Goal: Task Accomplishment & Management: Manage account settings

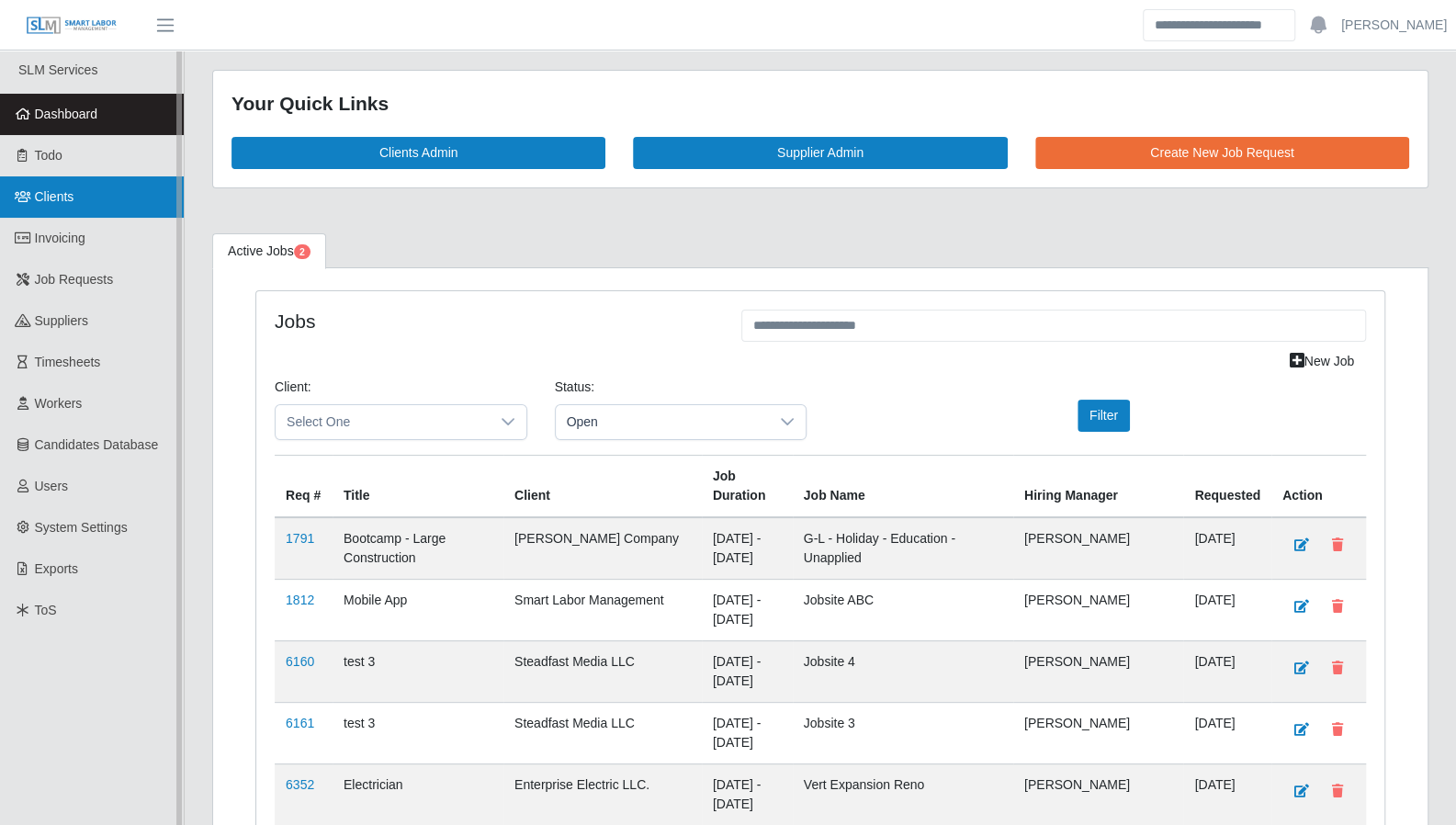
scroll to position [6, 0]
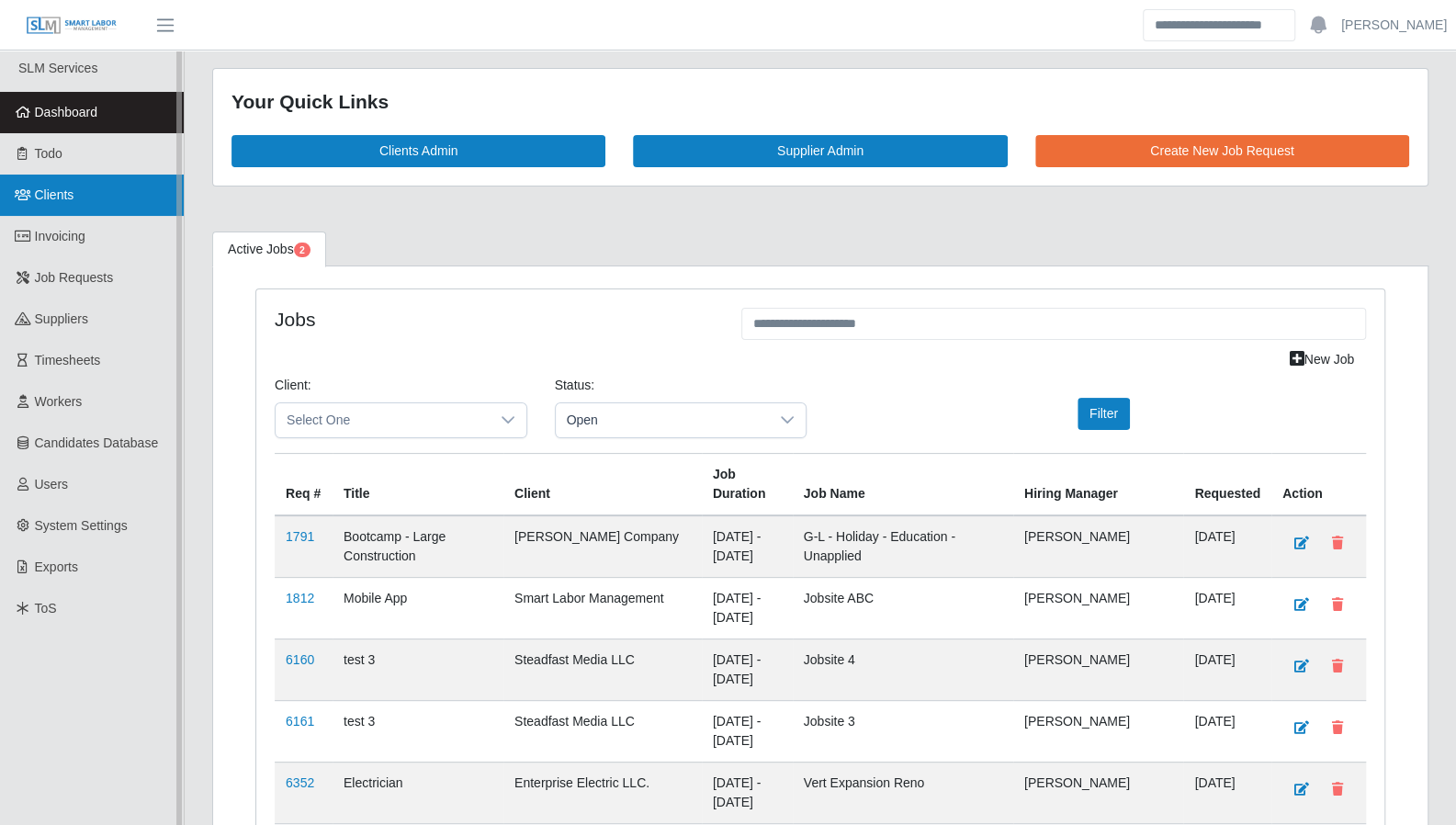
click at [75, 206] on link "Clients" at bounding box center [91, 195] width 183 height 41
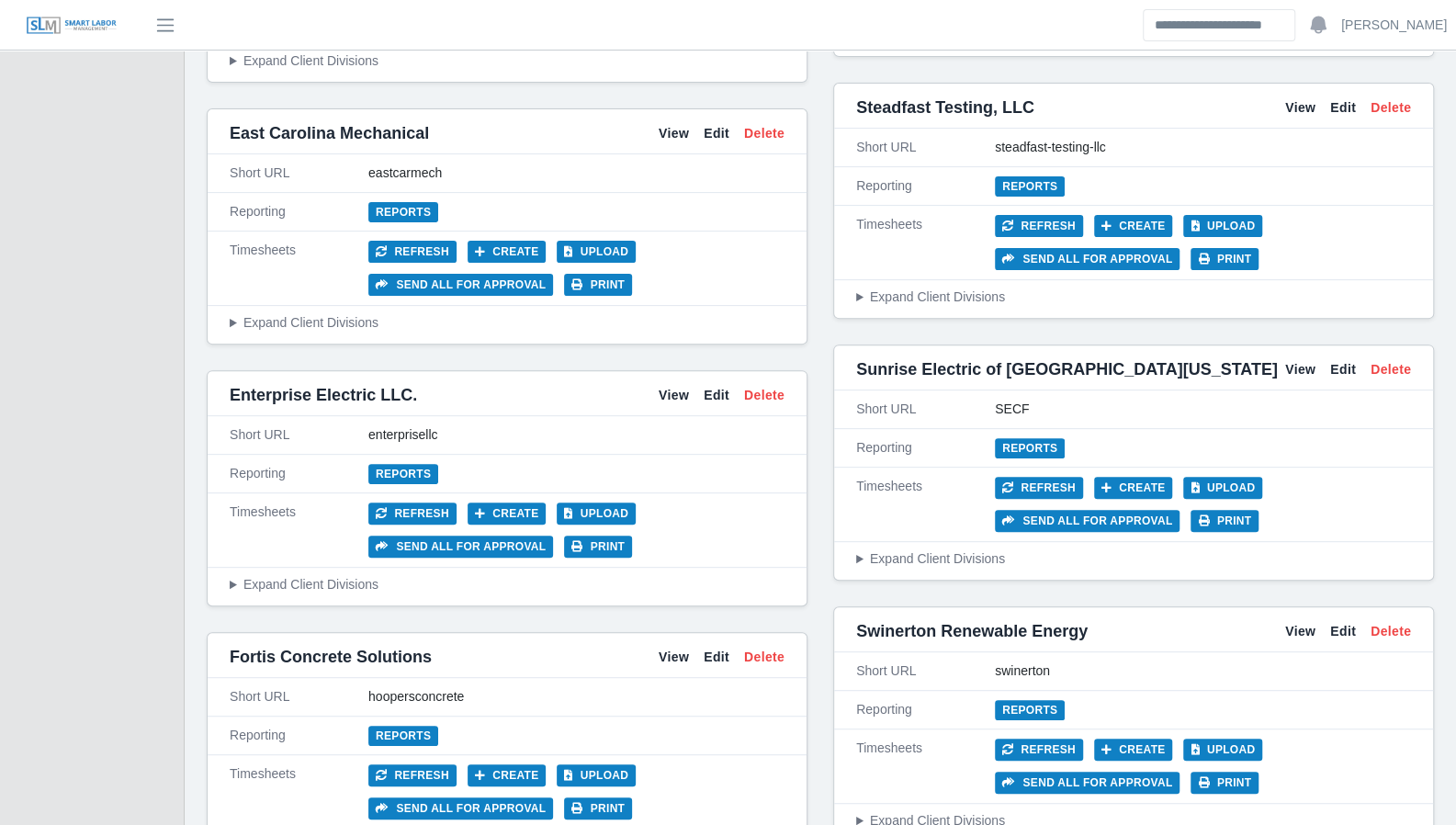
scroll to position [4579, 0]
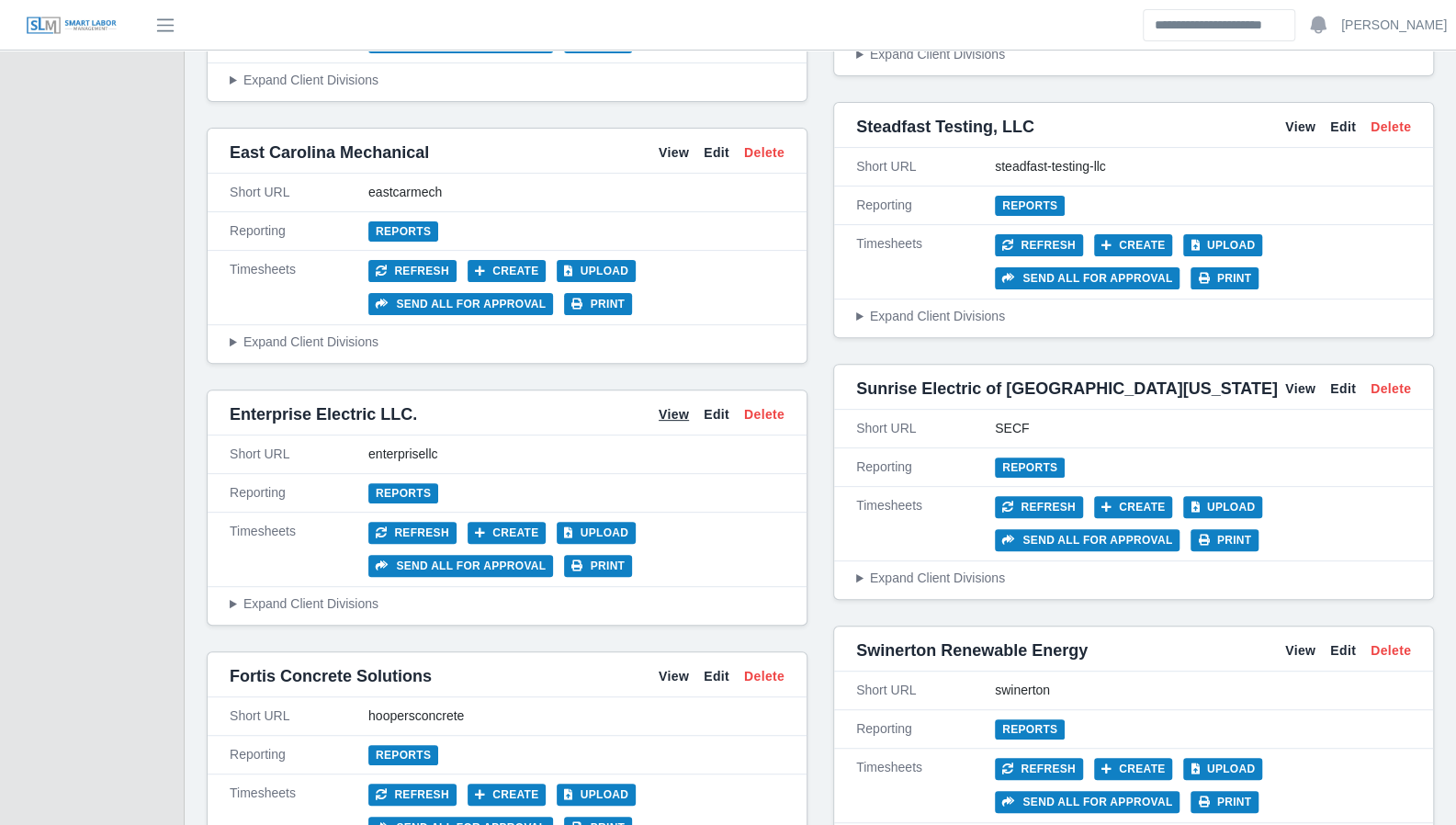
click at [680, 405] on link "View" at bounding box center [674, 414] width 30 height 20
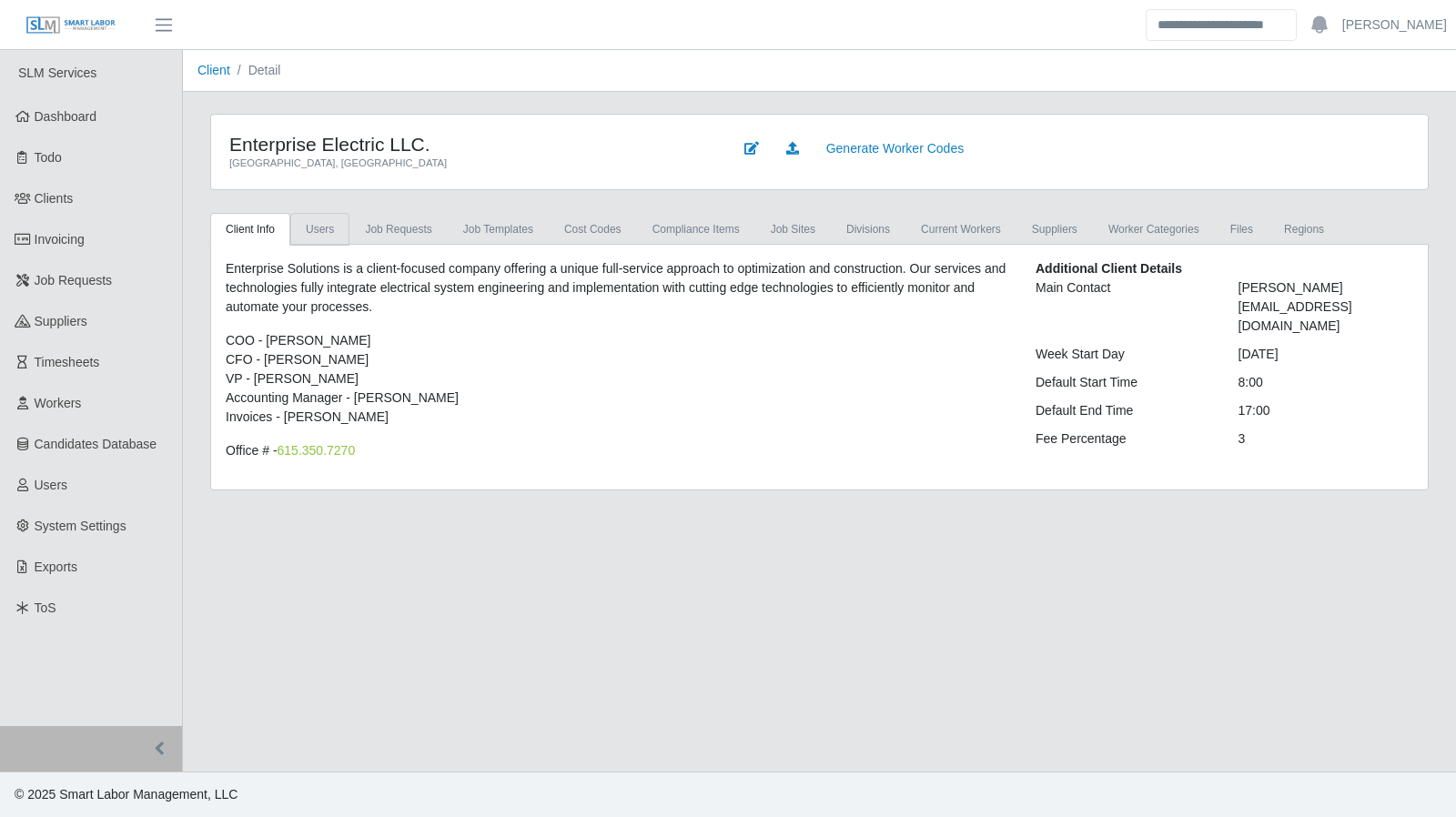
click at [324, 229] on link "Users" at bounding box center [320, 229] width 60 height 33
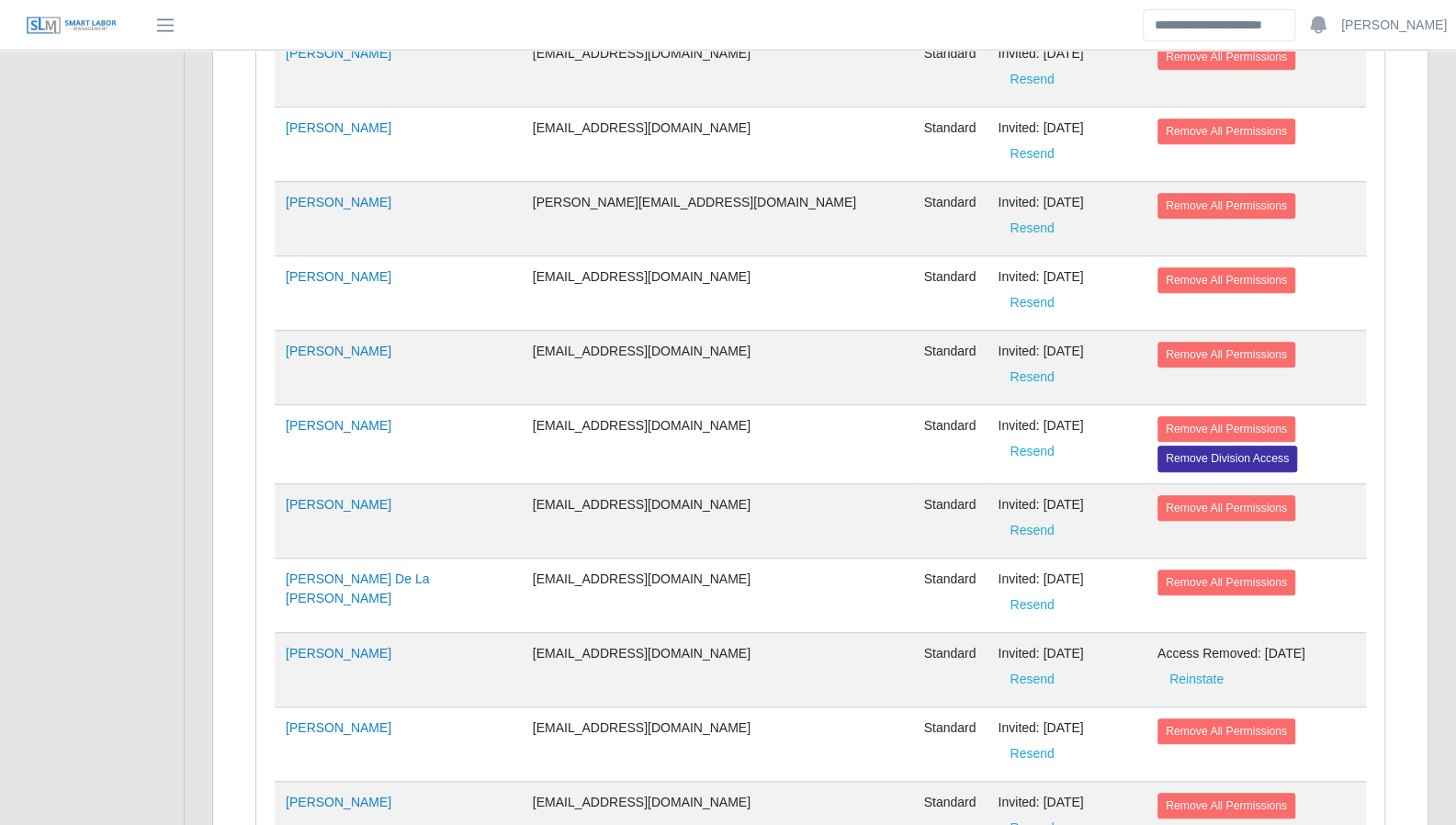
scroll to position [5039, 0]
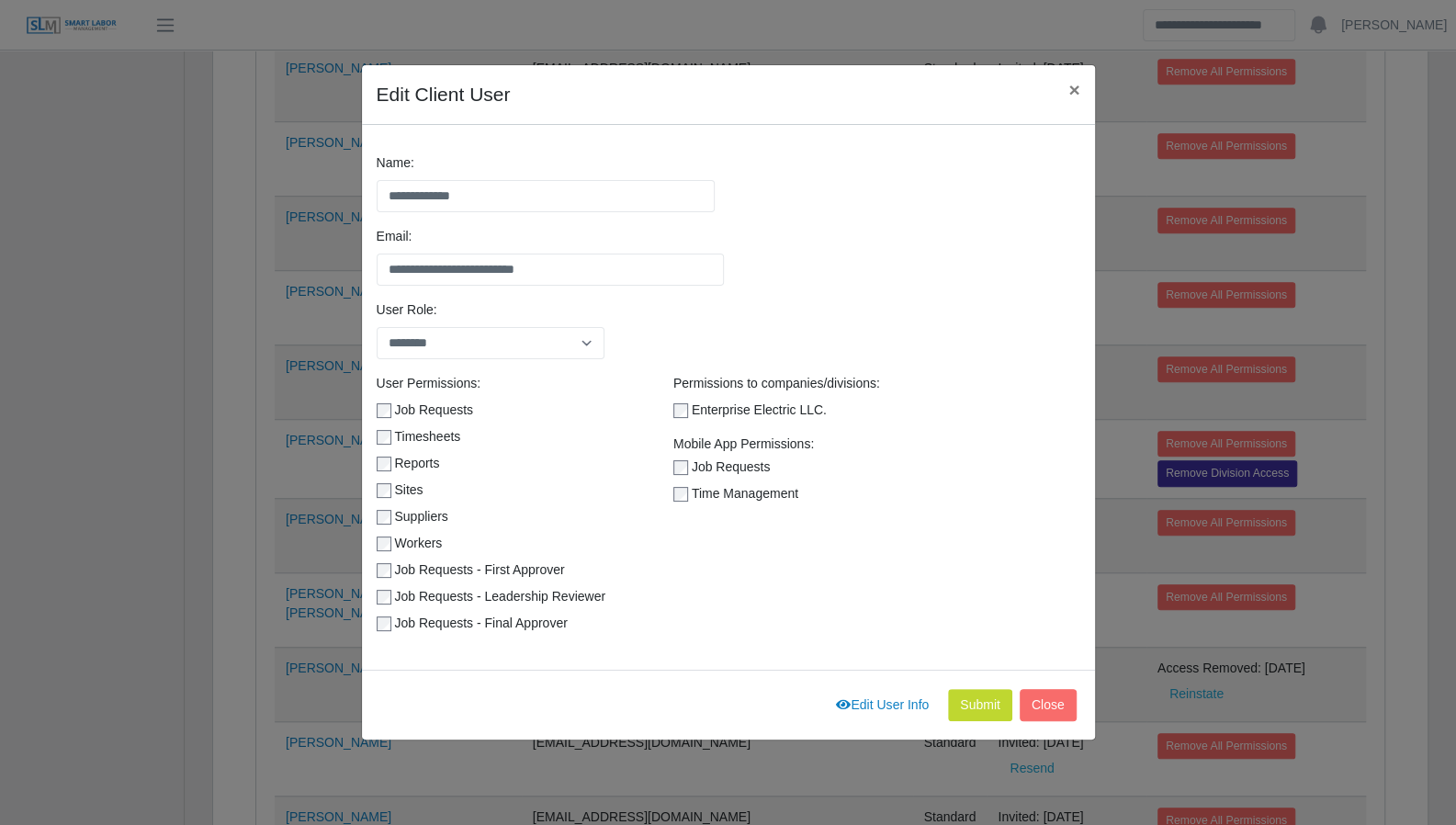
scroll to position [244, 0]
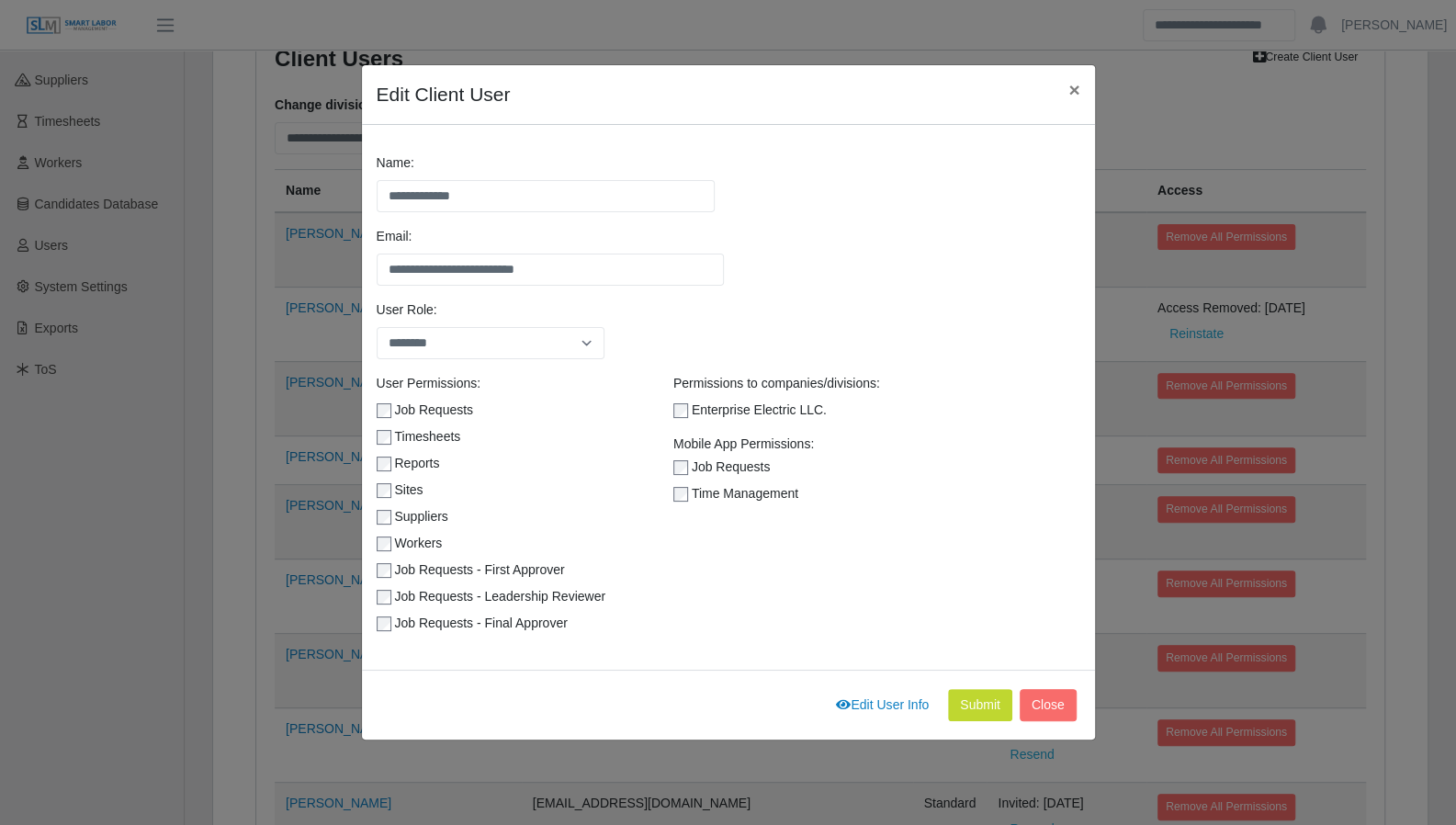
click at [224, 378] on div "**********" at bounding box center [728, 412] width 1456 height 825
click at [1057, 710] on button "Close" at bounding box center [1048, 705] width 57 height 32
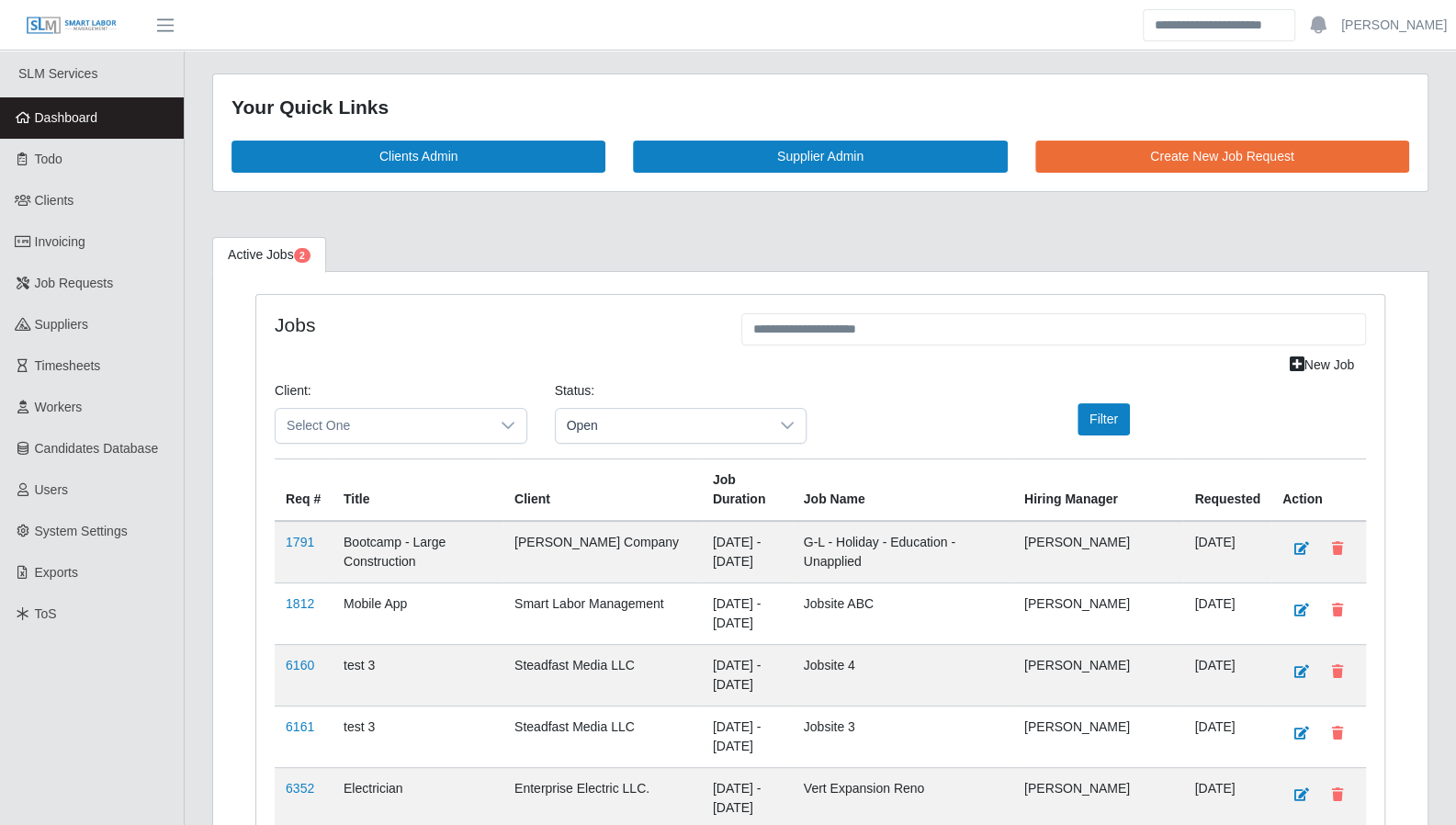
click at [57, 133] on link "Dashboard" at bounding box center [91, 118] width 183 height 41
click at [431, 420] on span "Select One" at bounding box center [383, 426] width 214 height 34
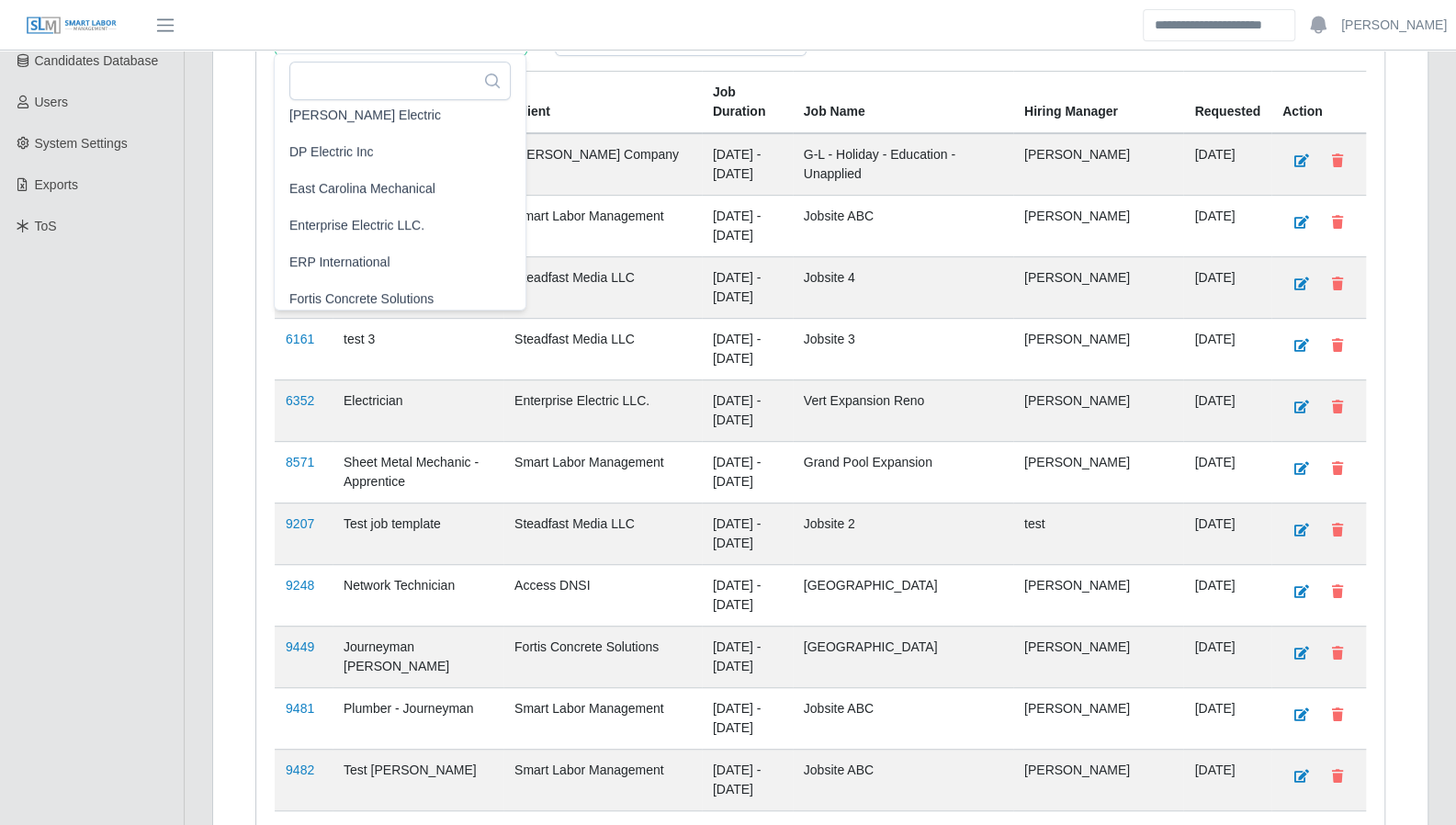
scroll to position [753, 0]
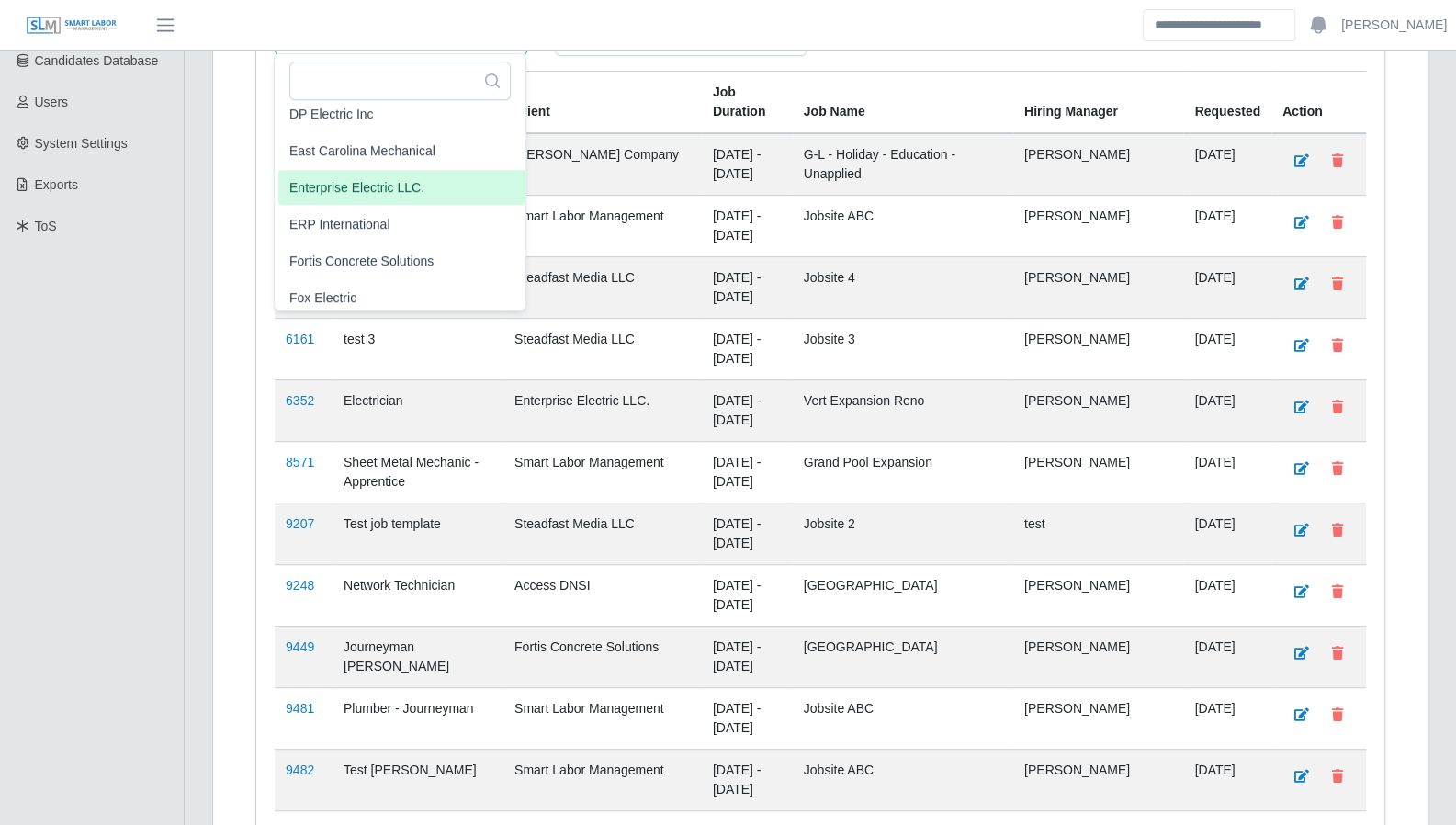
click at [384, 191] on span "Enterprise Electric LLC." at bounding box center [357, 187] width 135 height 20
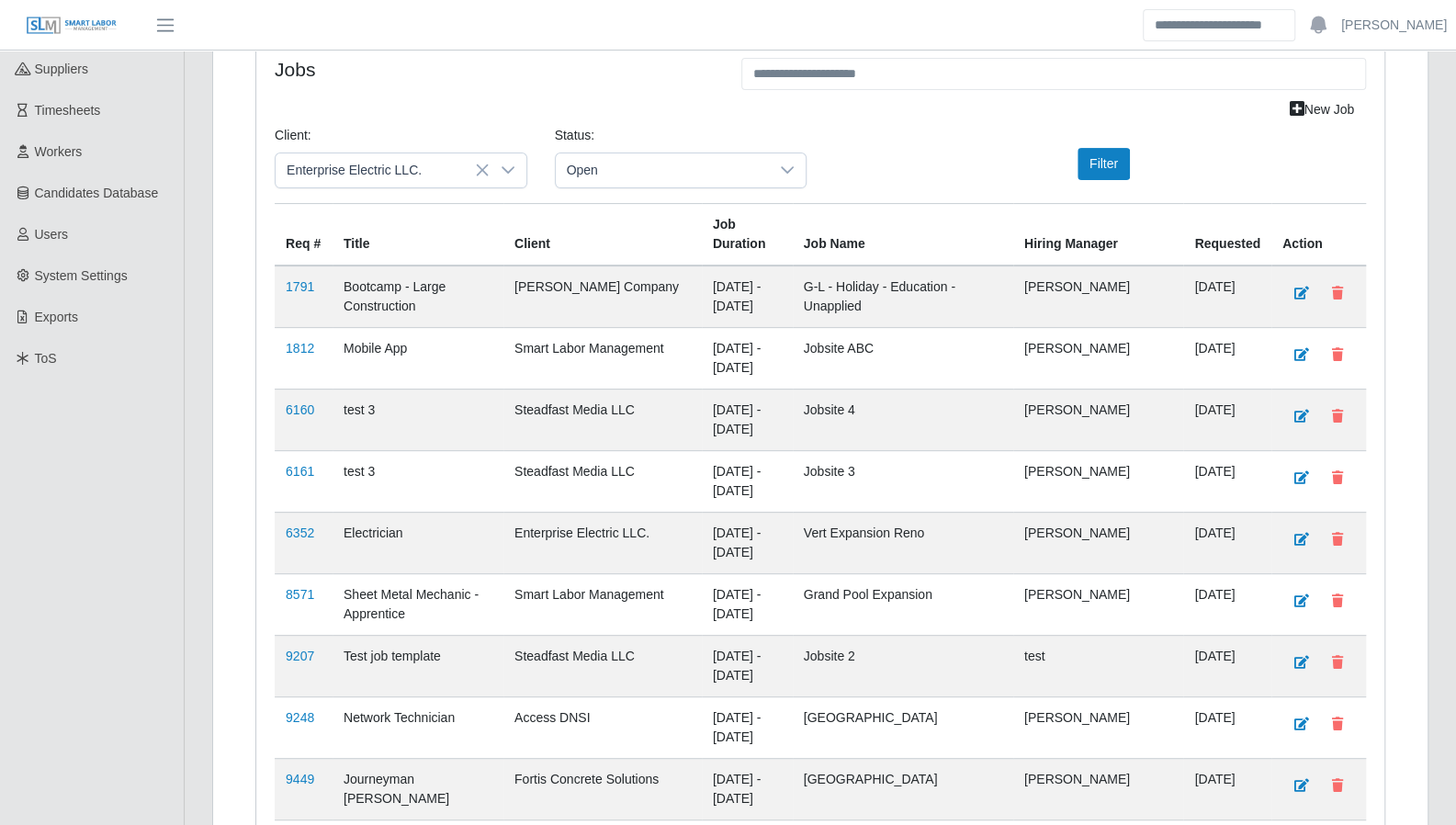
scroll to position [255, 0]
click at [1097, 154] on button "Filter" at bounding box center [1104, 164] width 53 height 32
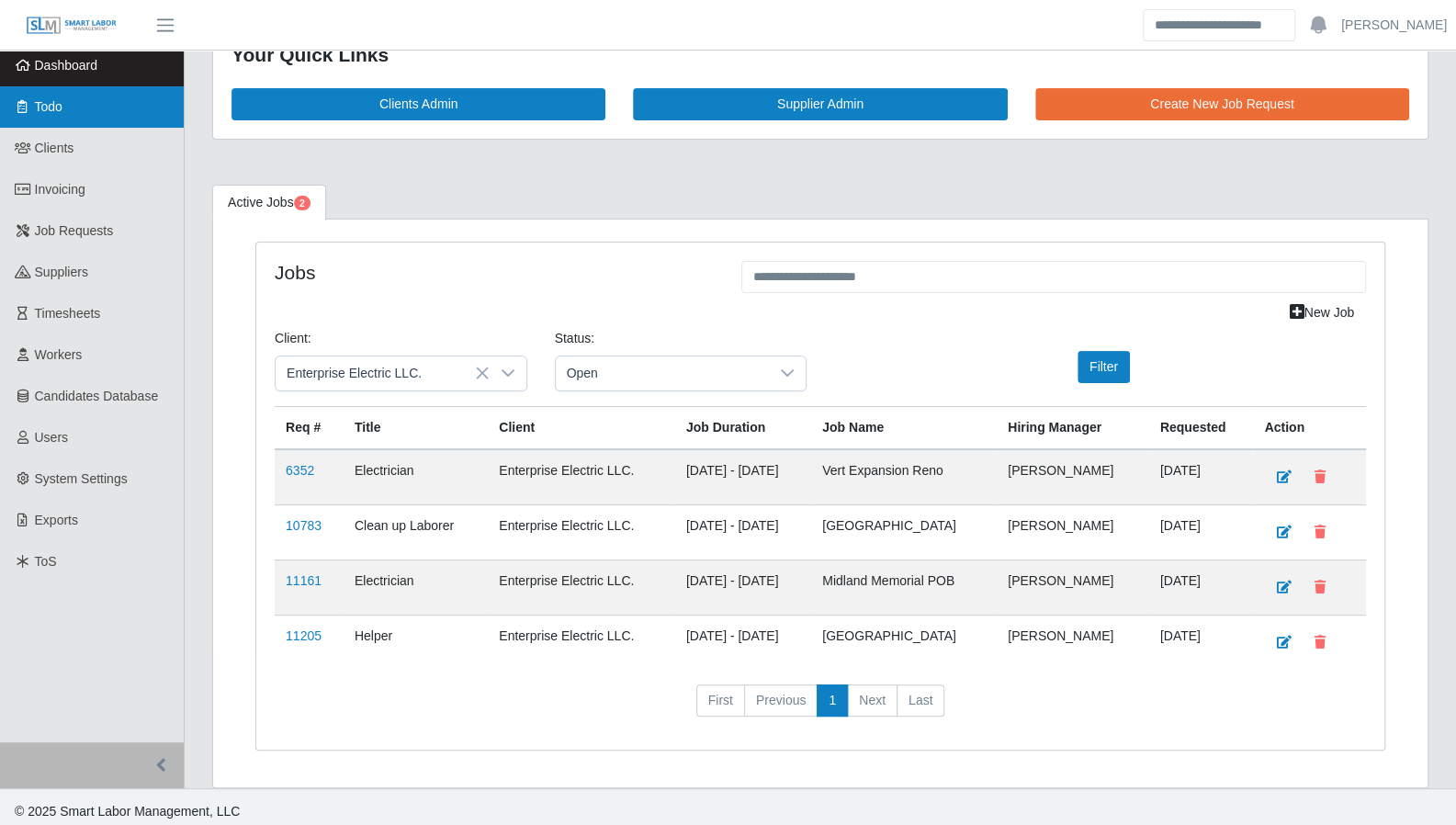
click at [97, 113] on link "Todo" at bounding box center [91, 107] width 183 height 41
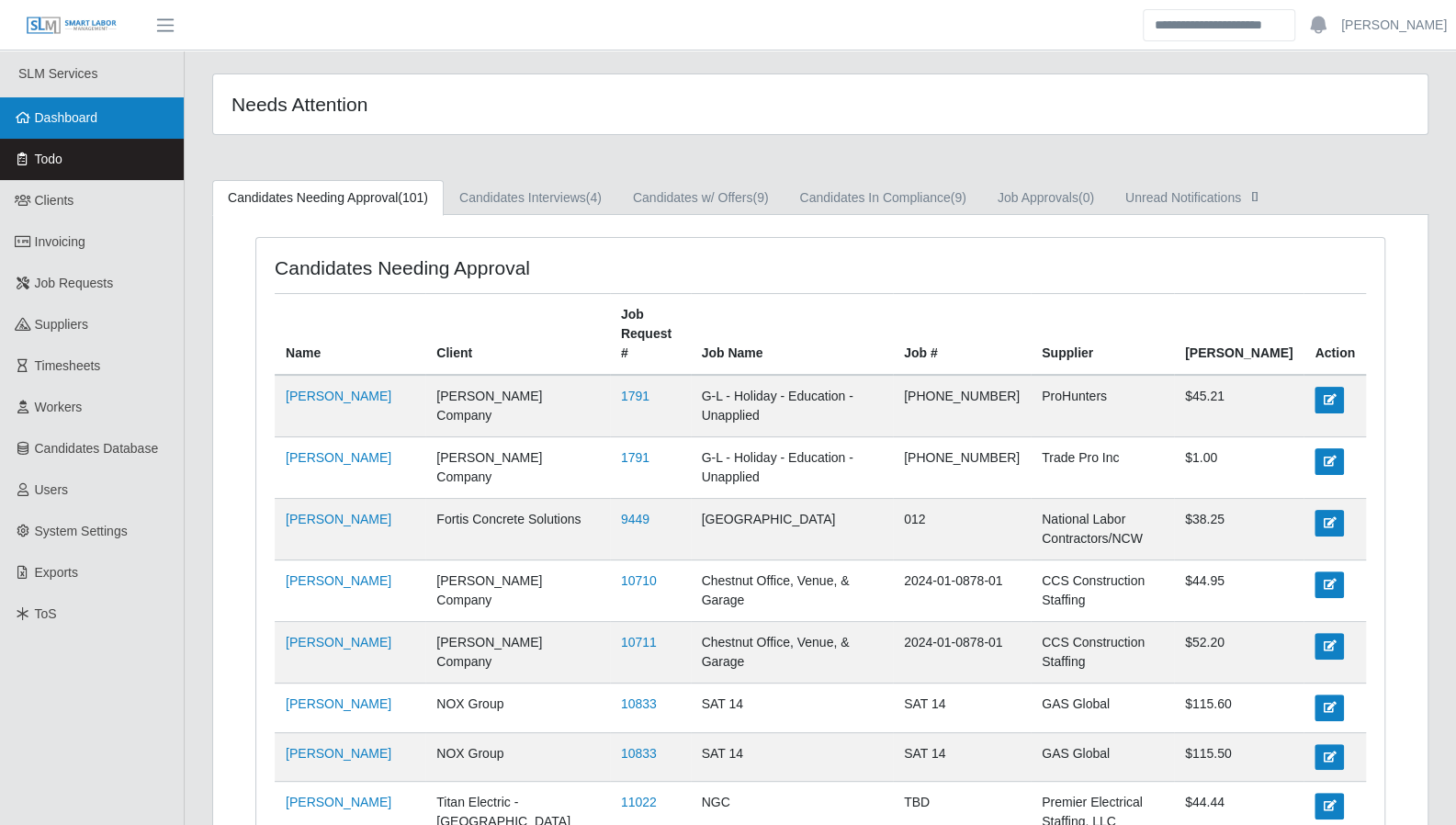
click at [111, 108] on link "Dashboard" at bounding box center [91, 118] width 183 height 41
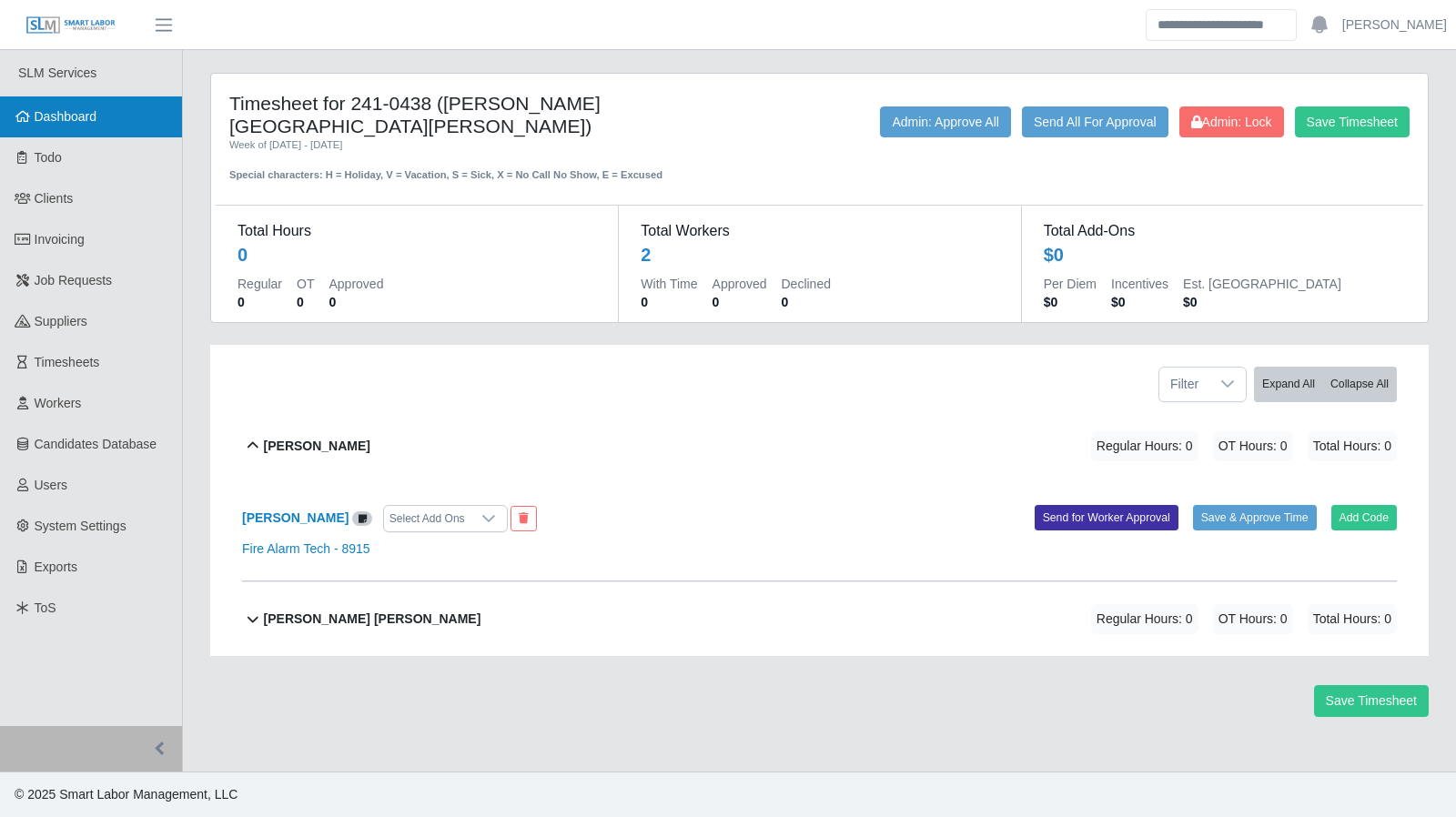
click at [66, 128] on link "Dashboard" at bounding box center [90, 117] width 182 height 41
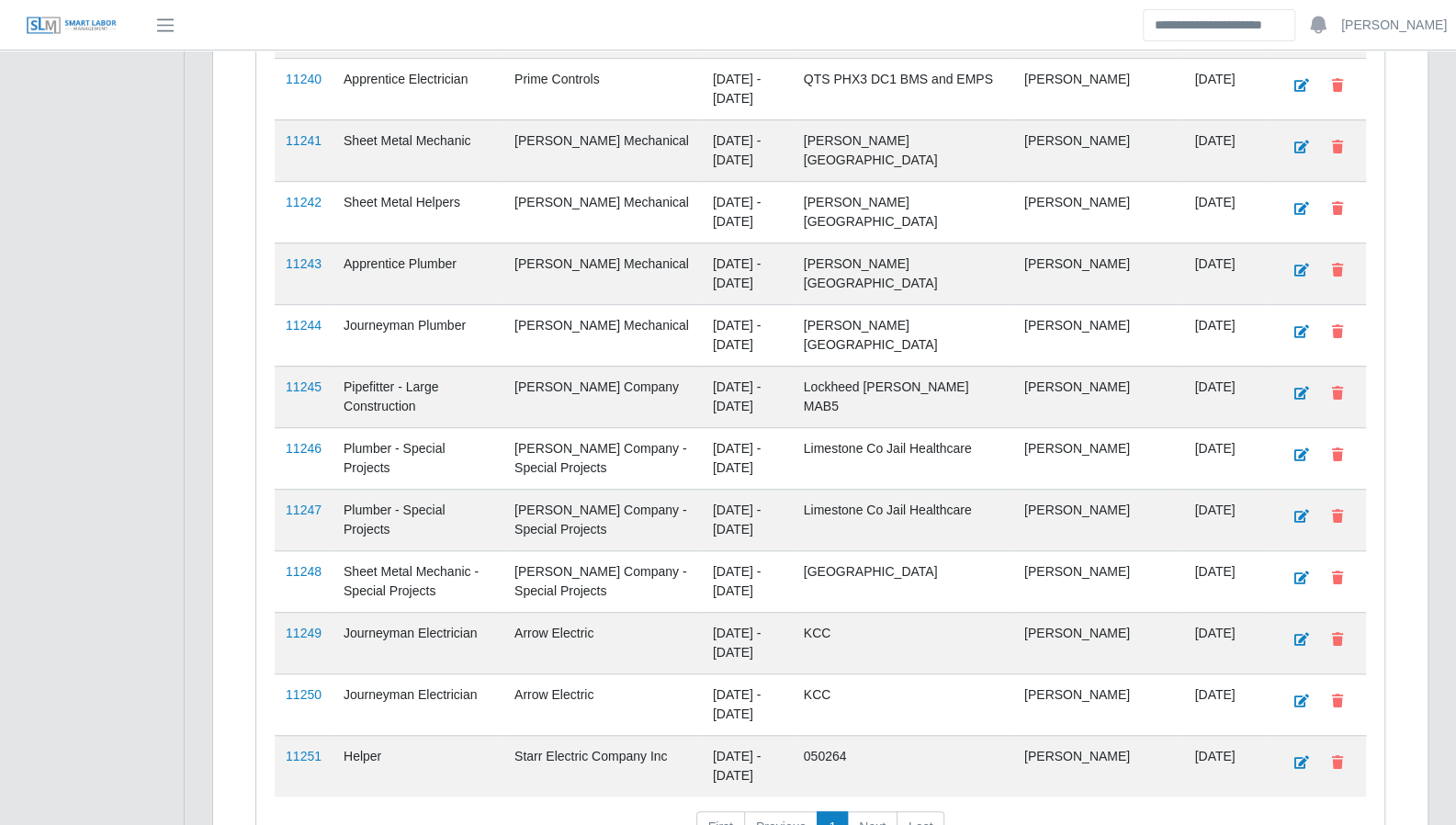
scroll to position [4959, 0]
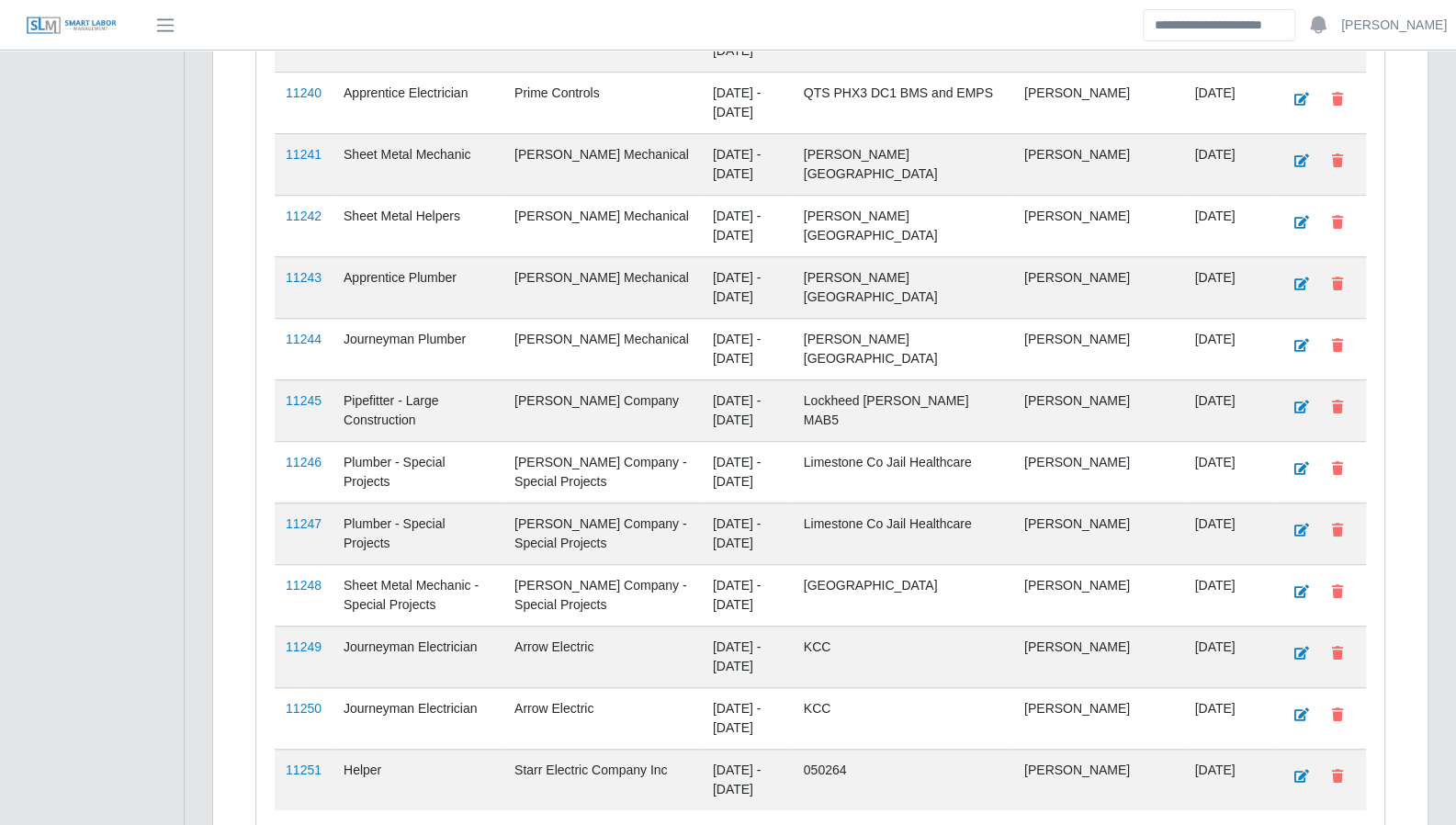
click at [304, 687] on td "11250" at bounding box center [304, 717] width 58 height 61
click at [305, 701] on link "11250" at bounding box center [304, 708] width 36 height 15
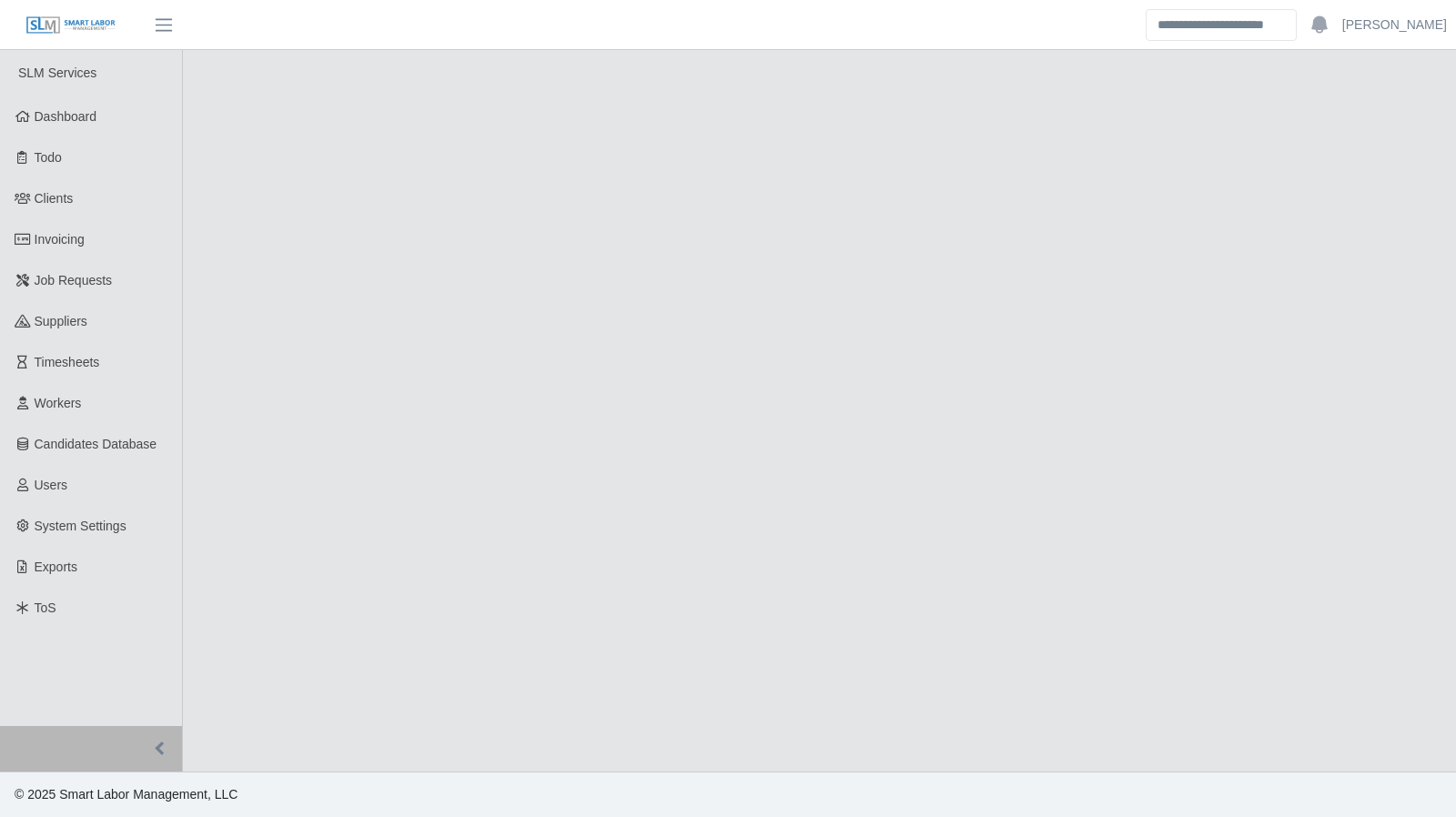
select select "****"
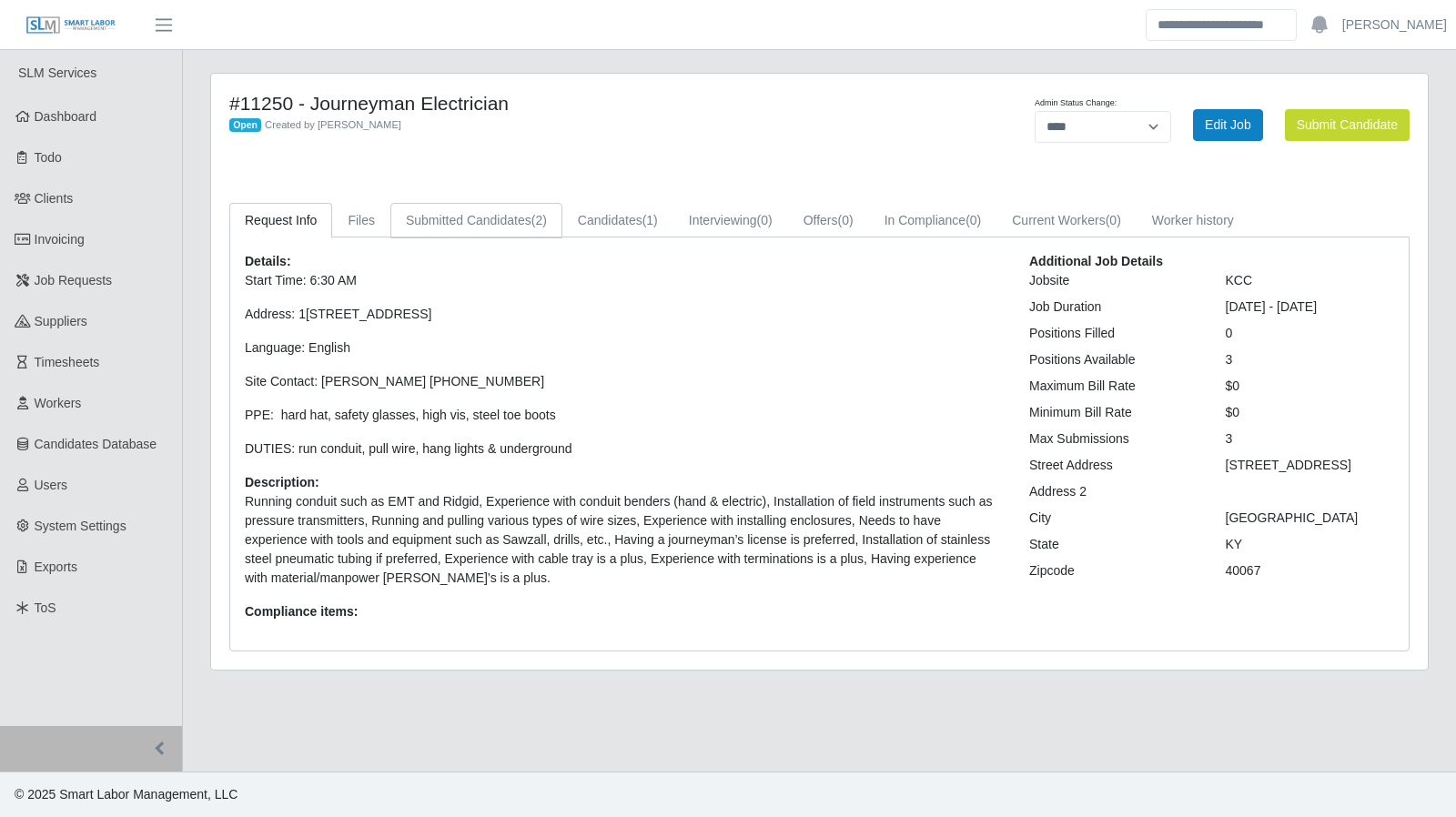
click at [452, 218] on link "Submitted Candidates (2)" at bounding box center [476, 221] width 172 height 35
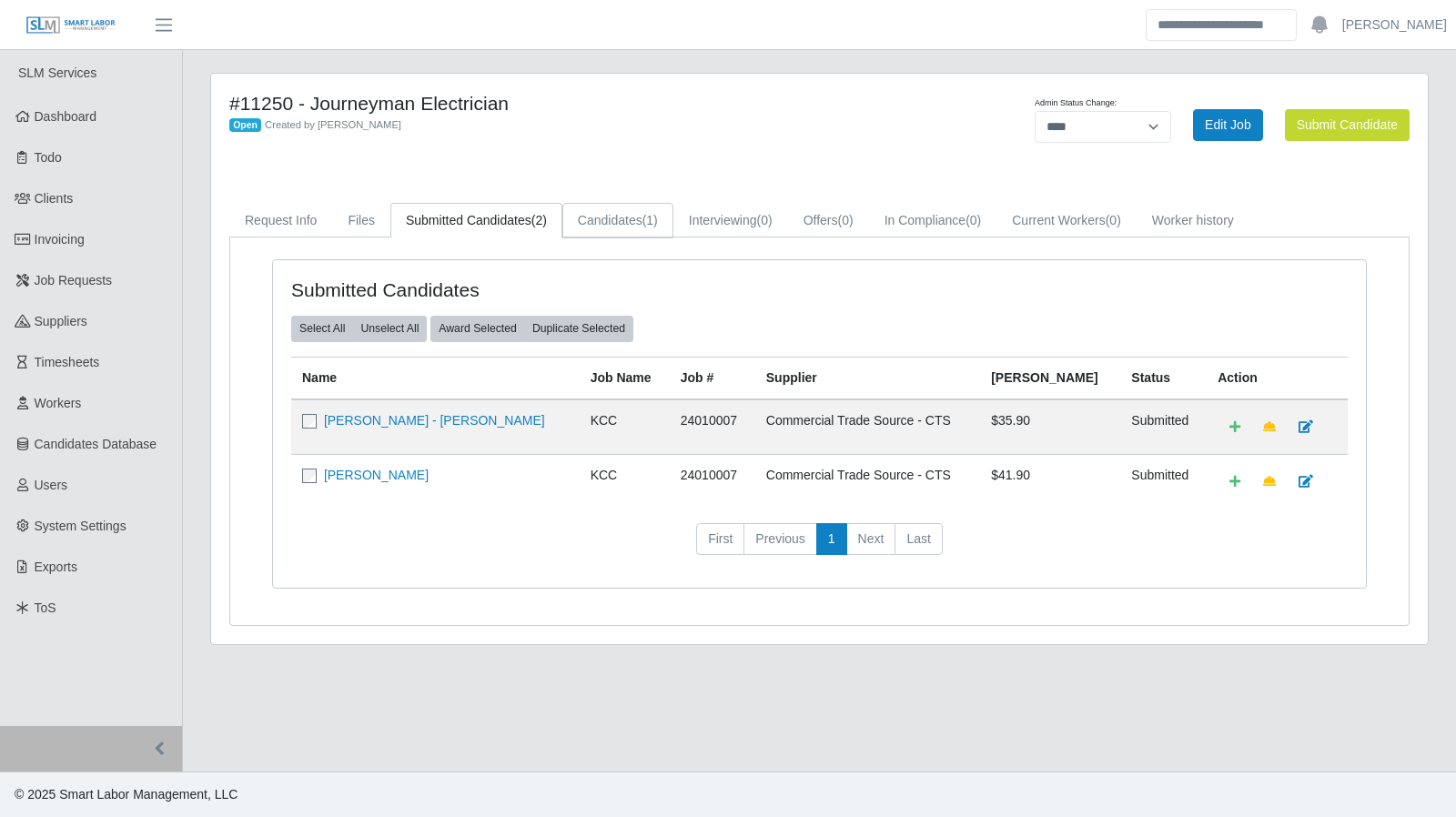
click at [621, 220] on link "Candidates (1)" at bounding box center [617, 221] width 111 height 35
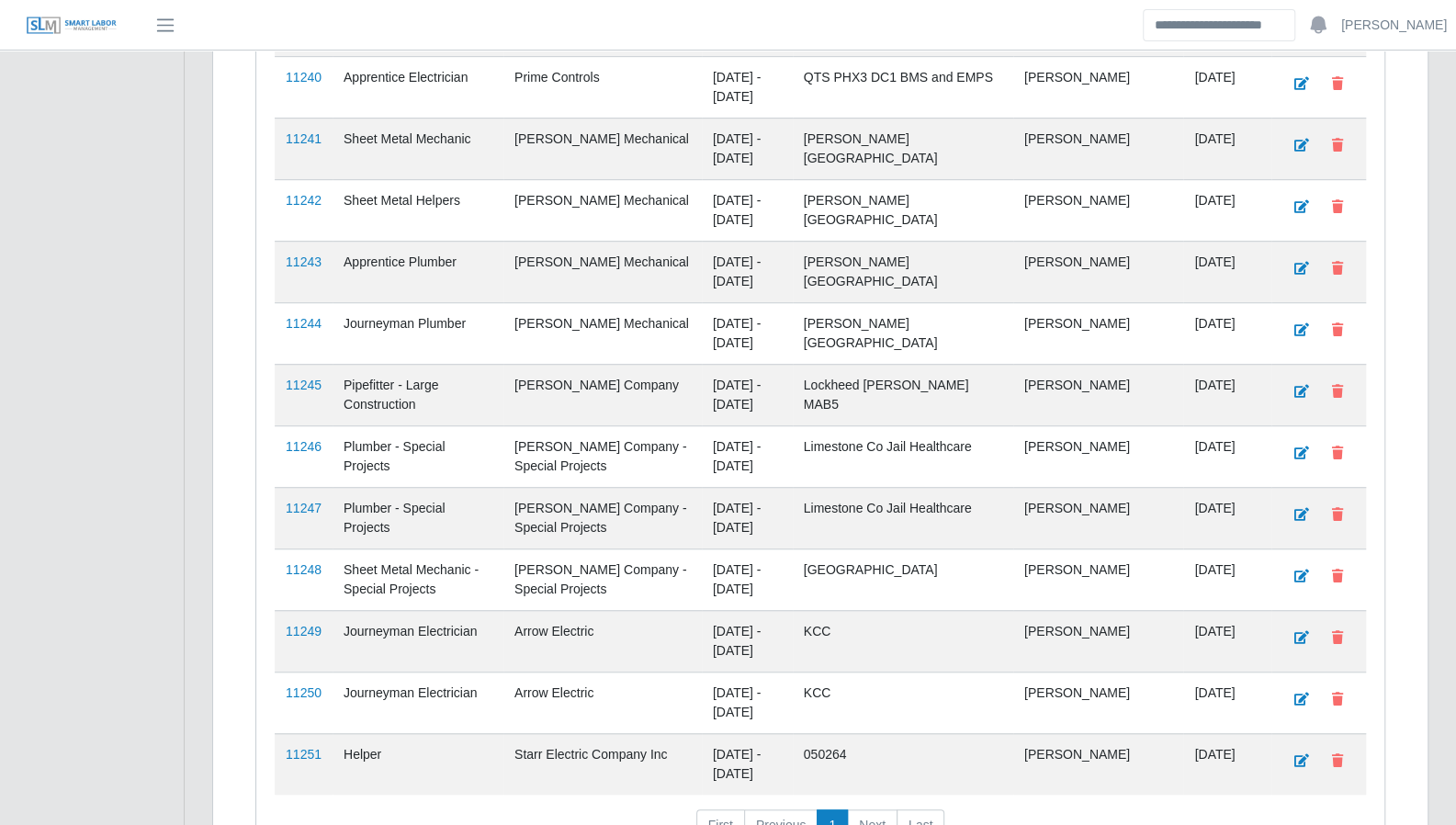
scroll to position [5039, 0]
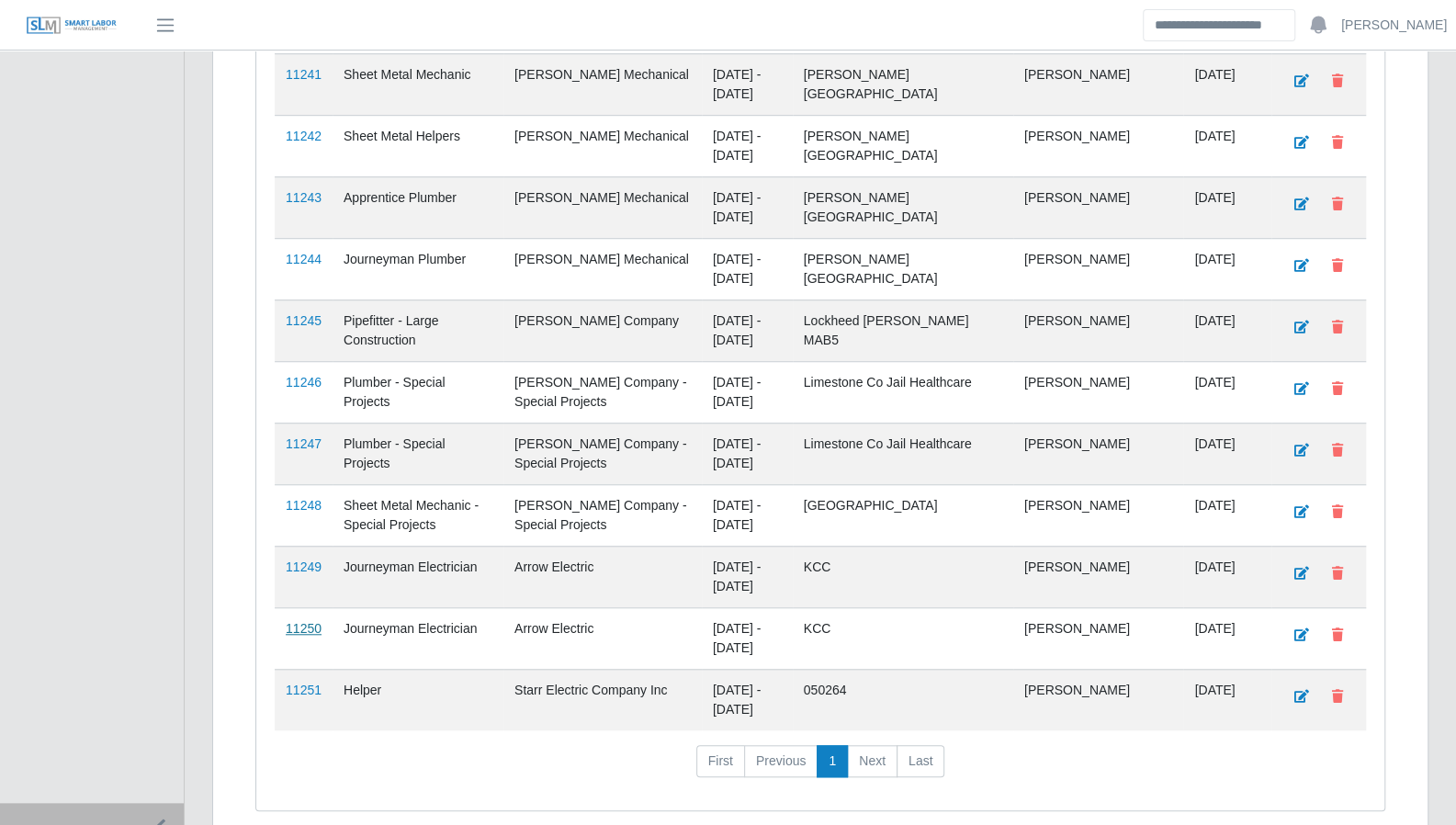
click at [302, 621] on link "11250" at bounding box center [304, 629] width 36 height 15
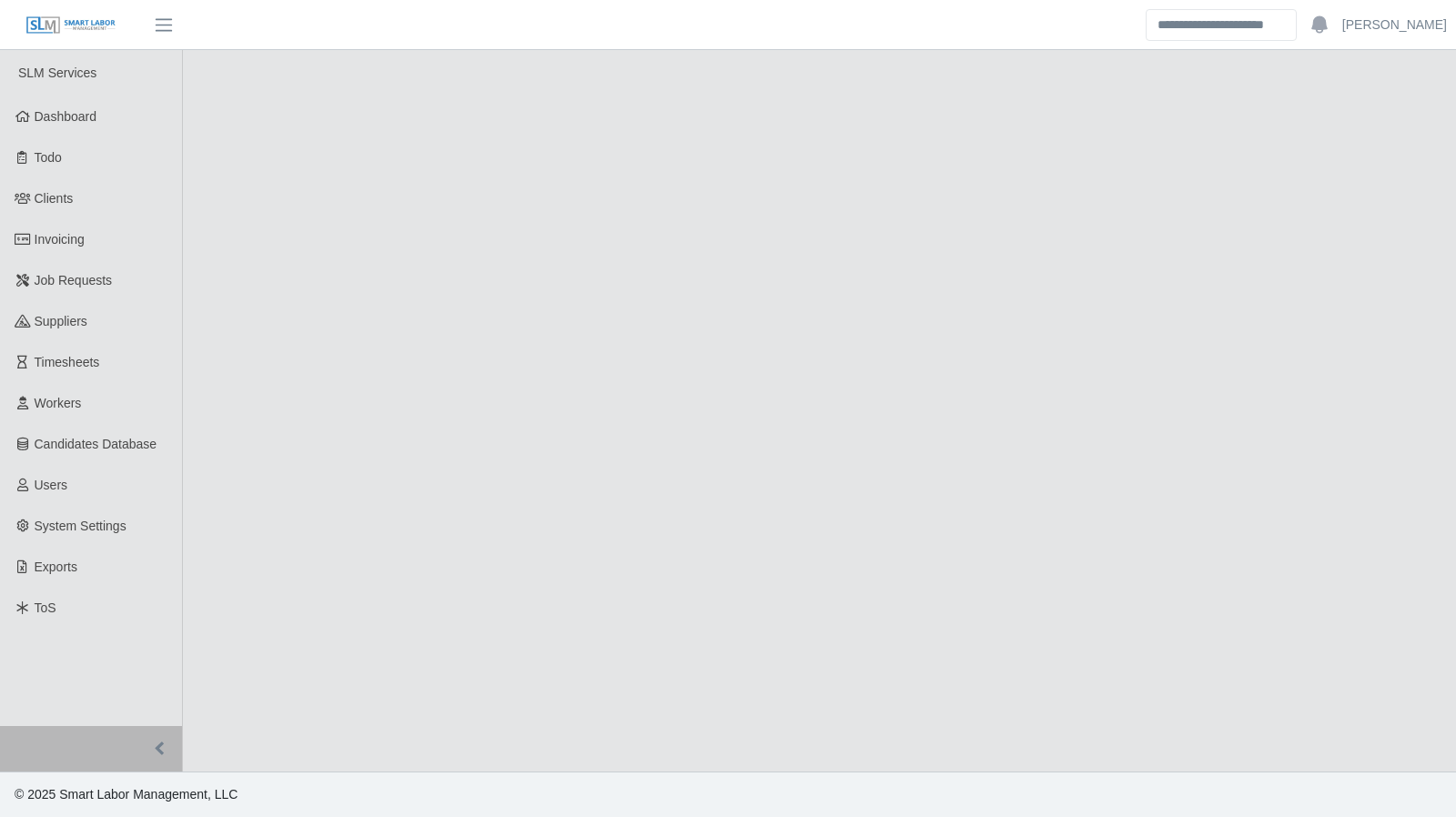
select select "****"
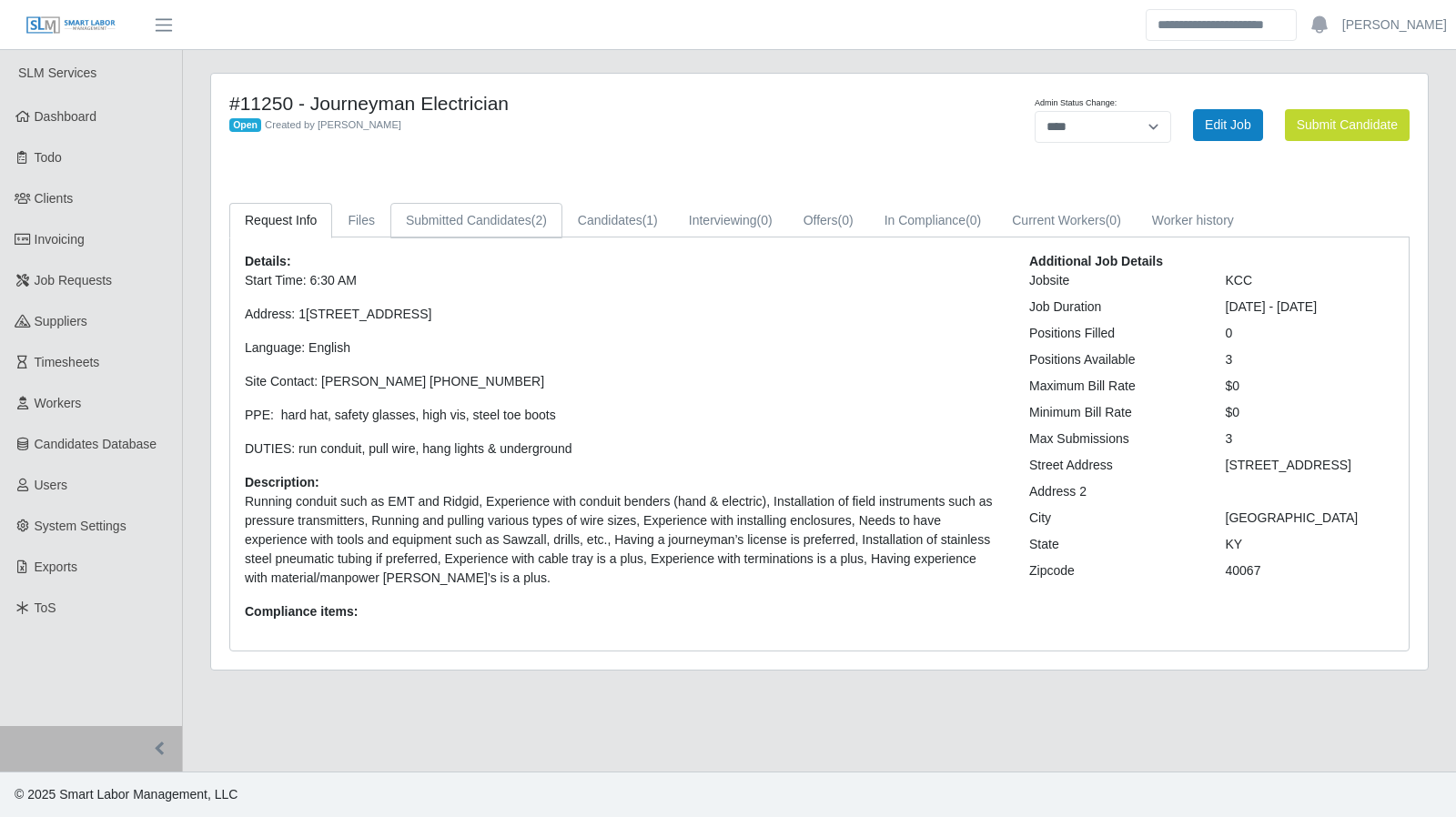
drag, startPoint x: 451, startPoint y: 200, endPoint x: 478, endPoint y: 229, distance: 39.6
click at [461, 209] on div "#11250 - Journeyman Electrician Open Created by [PERSON_NAME] Admin Status Chan…" at bounding box center [819, 371] width 1217 height 596
click at [483, 235] on link "Submitted Candidates (2)" at bounding box center [476, 221] width 172 height 35
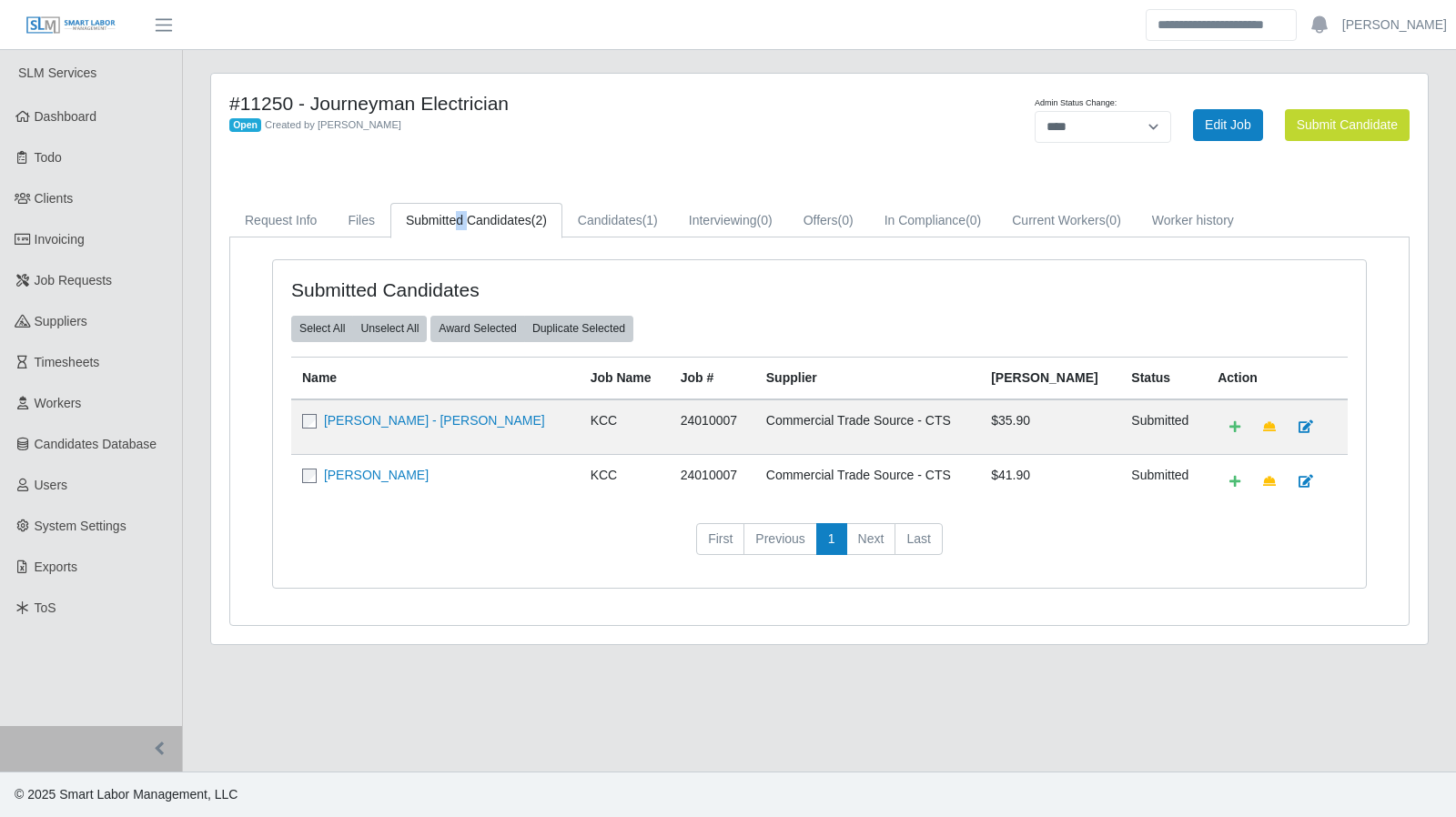
click at [506, 222] on link "Submitted Candidates (2)" at bounding box center [476, 221] width 172 height 35
click at [614, 221] on link "Candidates (1)" at bounding box center [617, 221] width 111 height 35
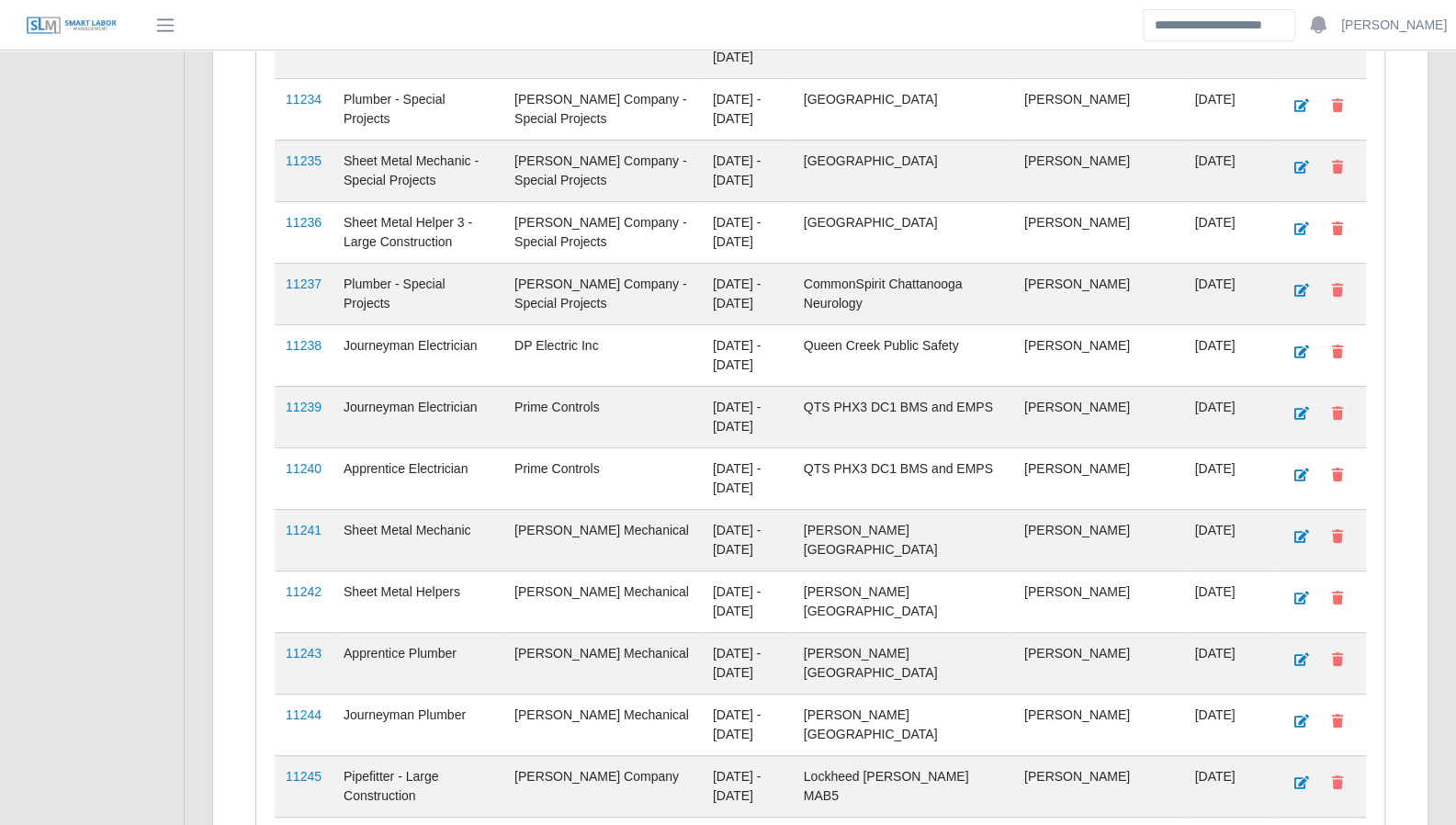
scroll to position [5039, 0]
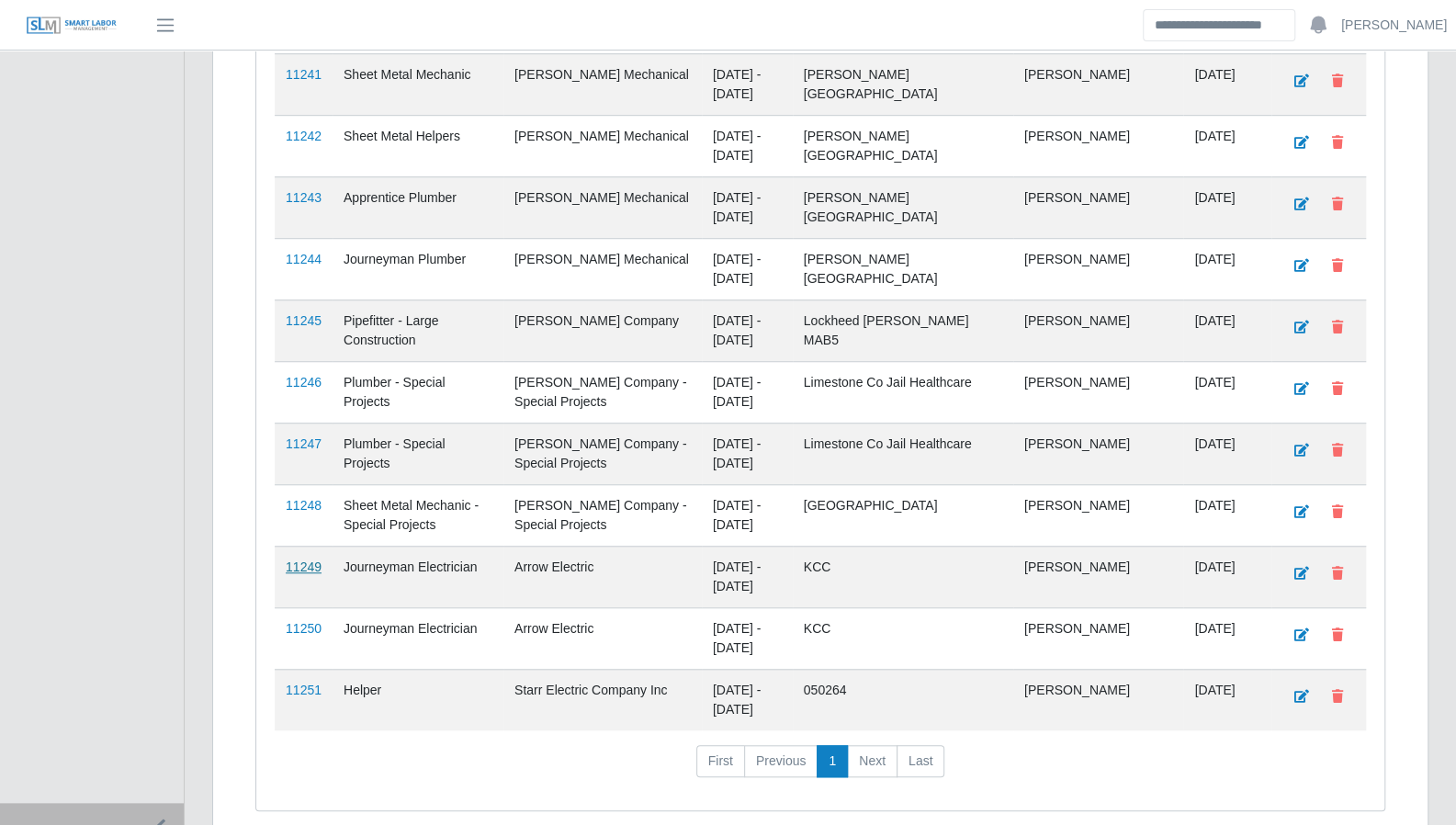
click at [293, 559] on link "11249" at bounding box center [304, 567] width 36 height 15
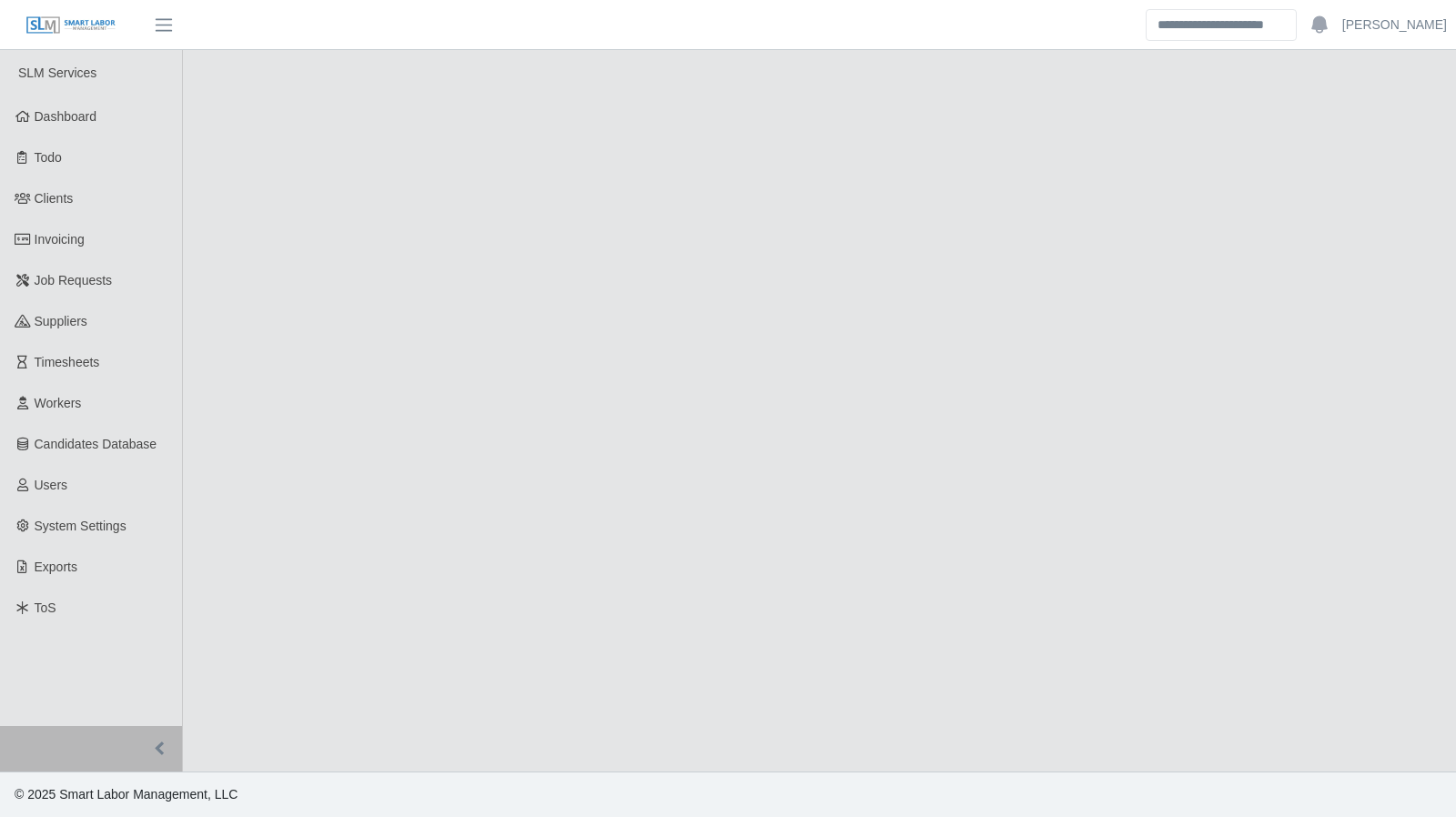
select select "****"
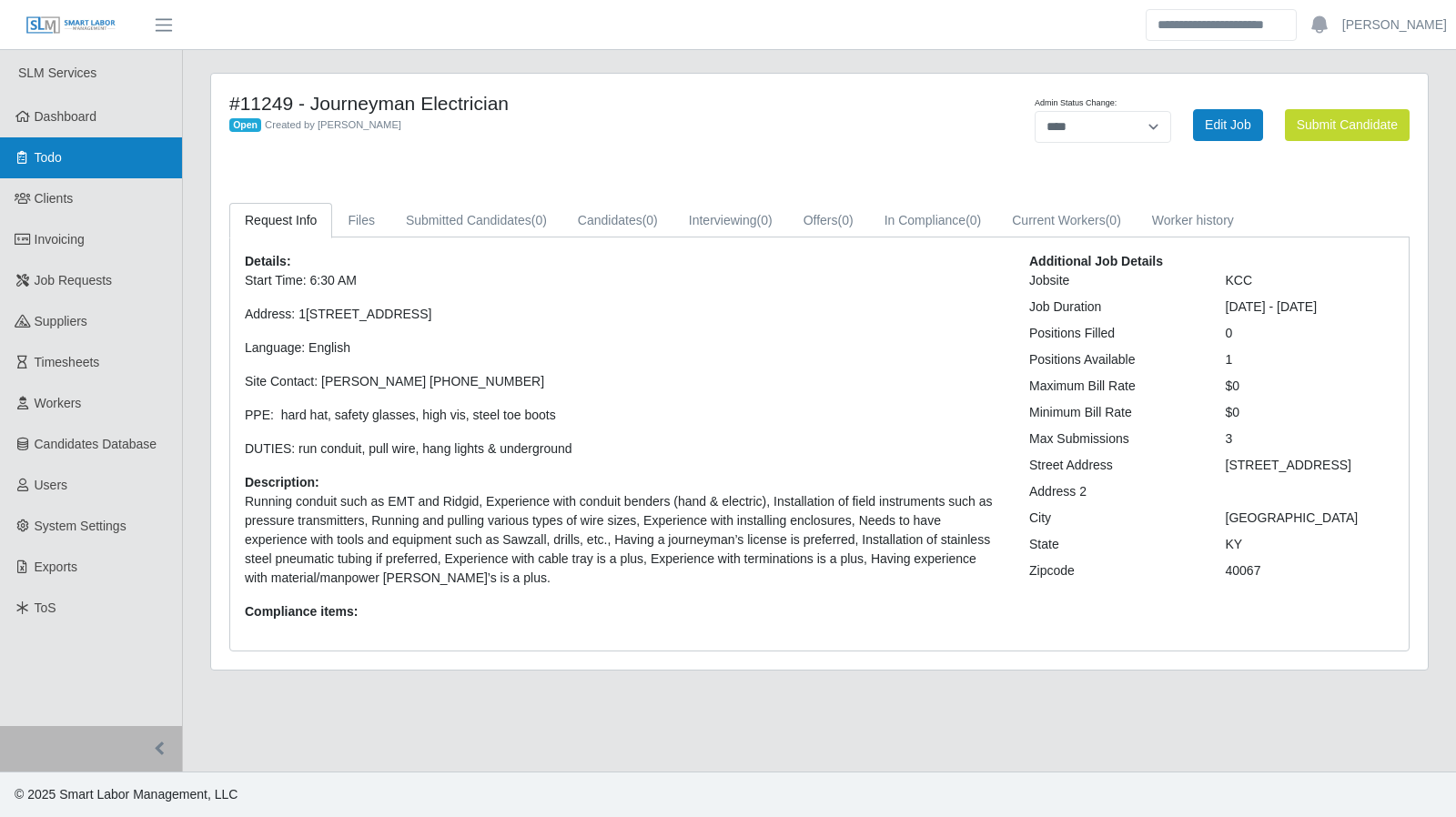
drag, startPoint x: 80, startPoint y: 154, endPoint x: 163, endPoint y: 141, distance: 84.0
click at [80, 154] on link "Todo" at bounding box center [90, 158] width 182 height 41
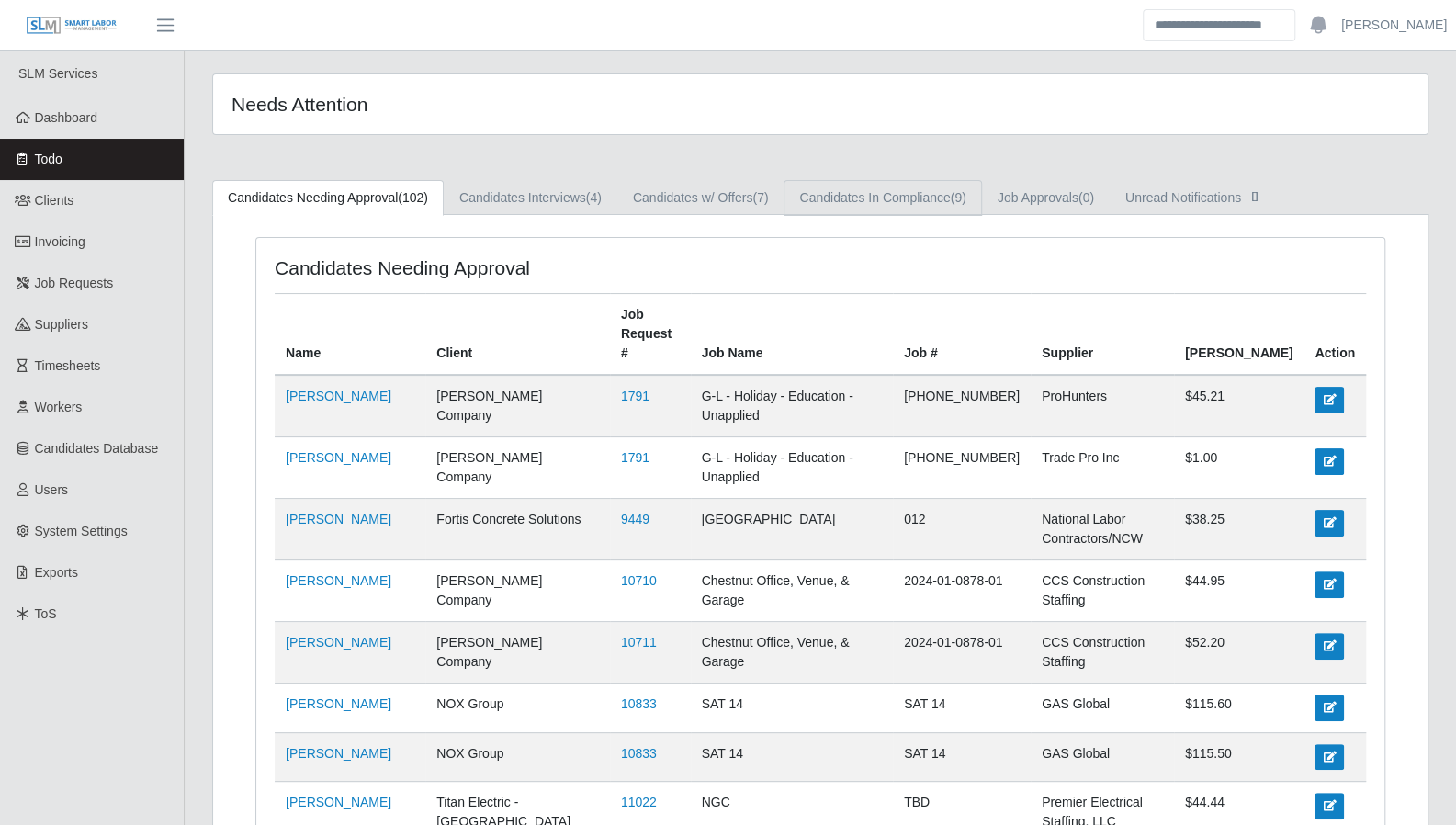
click at [844, 189] on link "Candidates In Compliance (9)" at bounding box center [883, 198] width 197 height 36
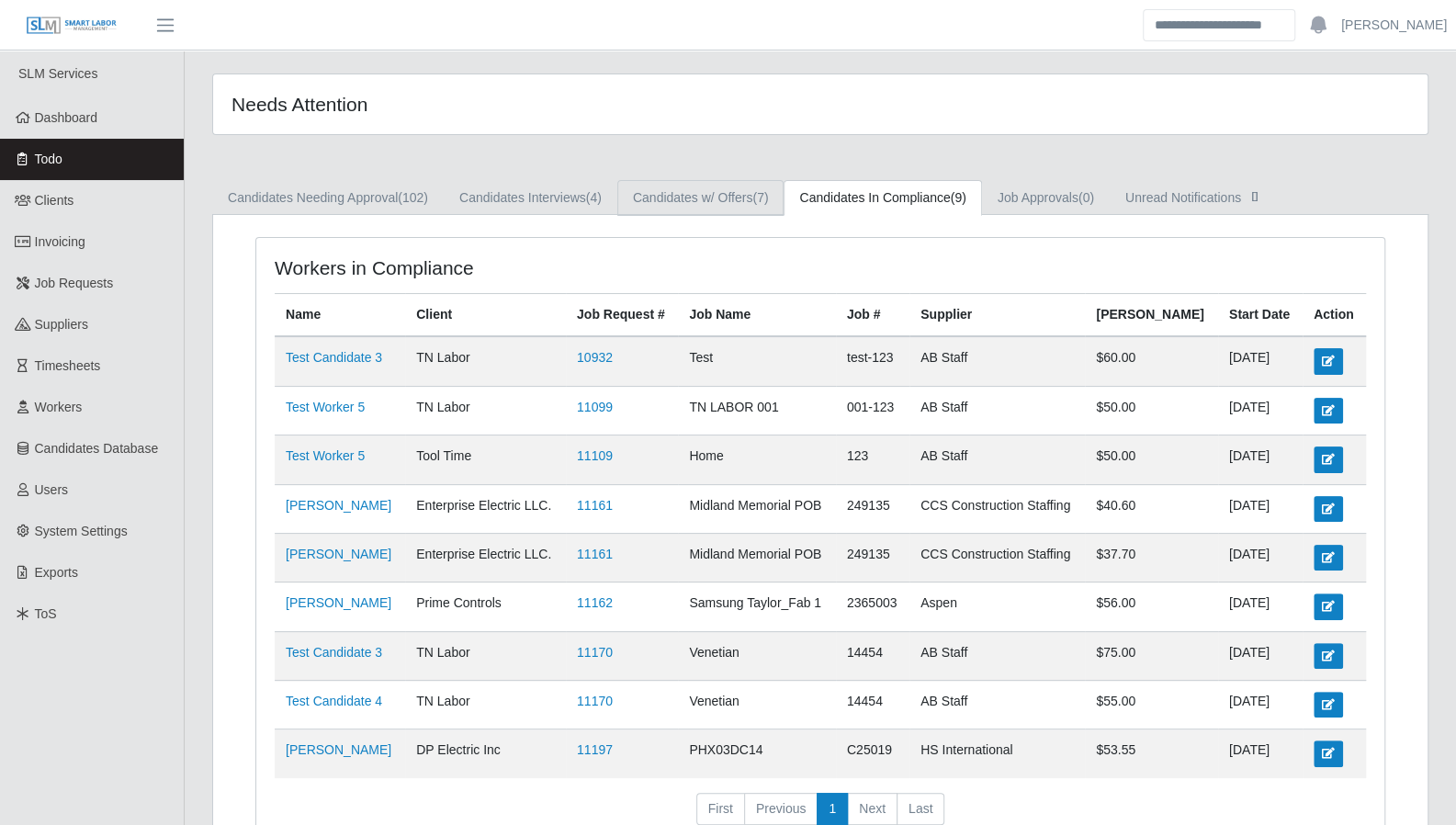
click at [740, 195] on link "Candidates w/ Offers (7)" at bounding box center [701, 198] width 167 height 36
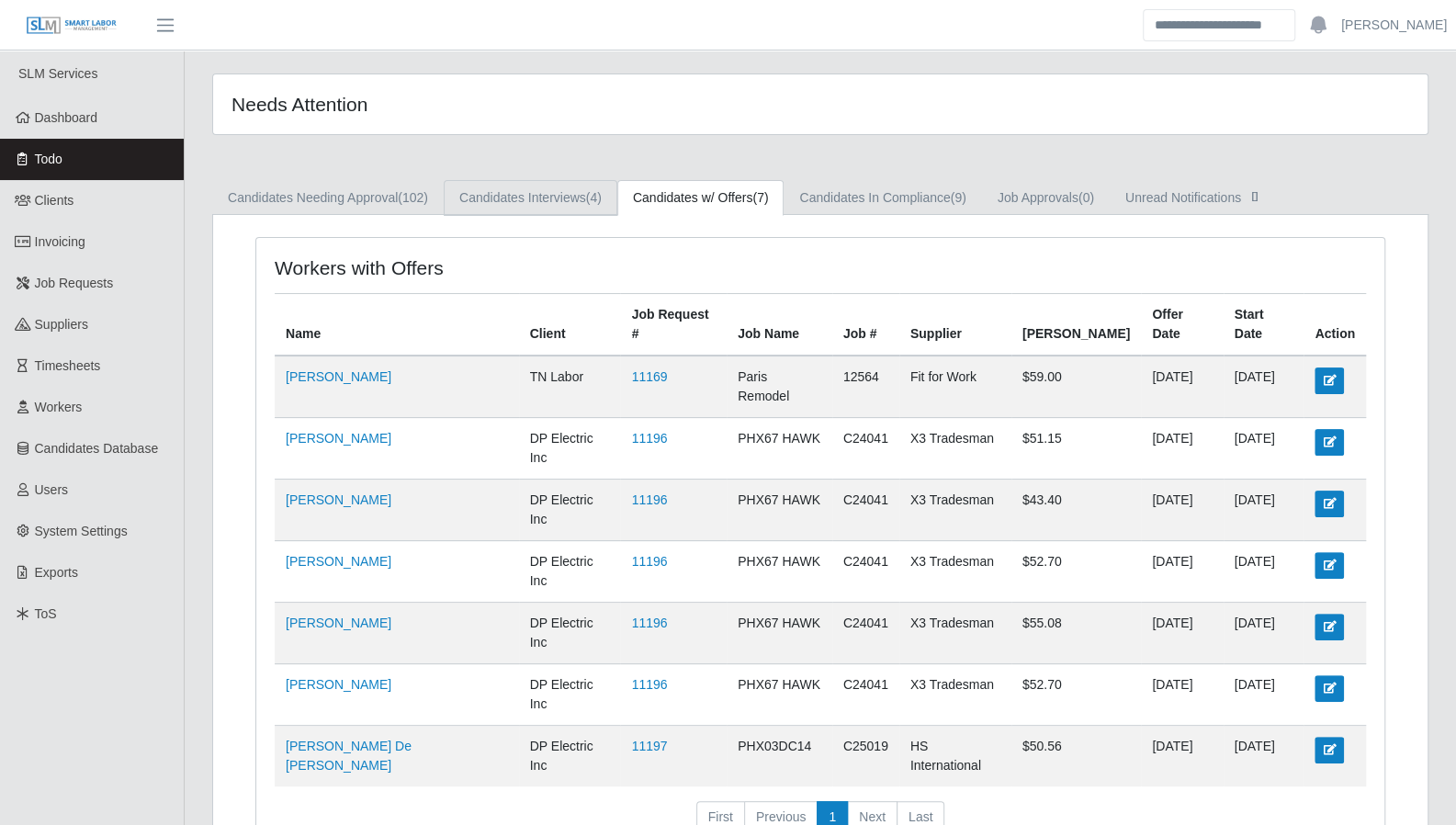
click at [597, 196] on span "(4)" at bounding box center [594, 197] width 16 height 15
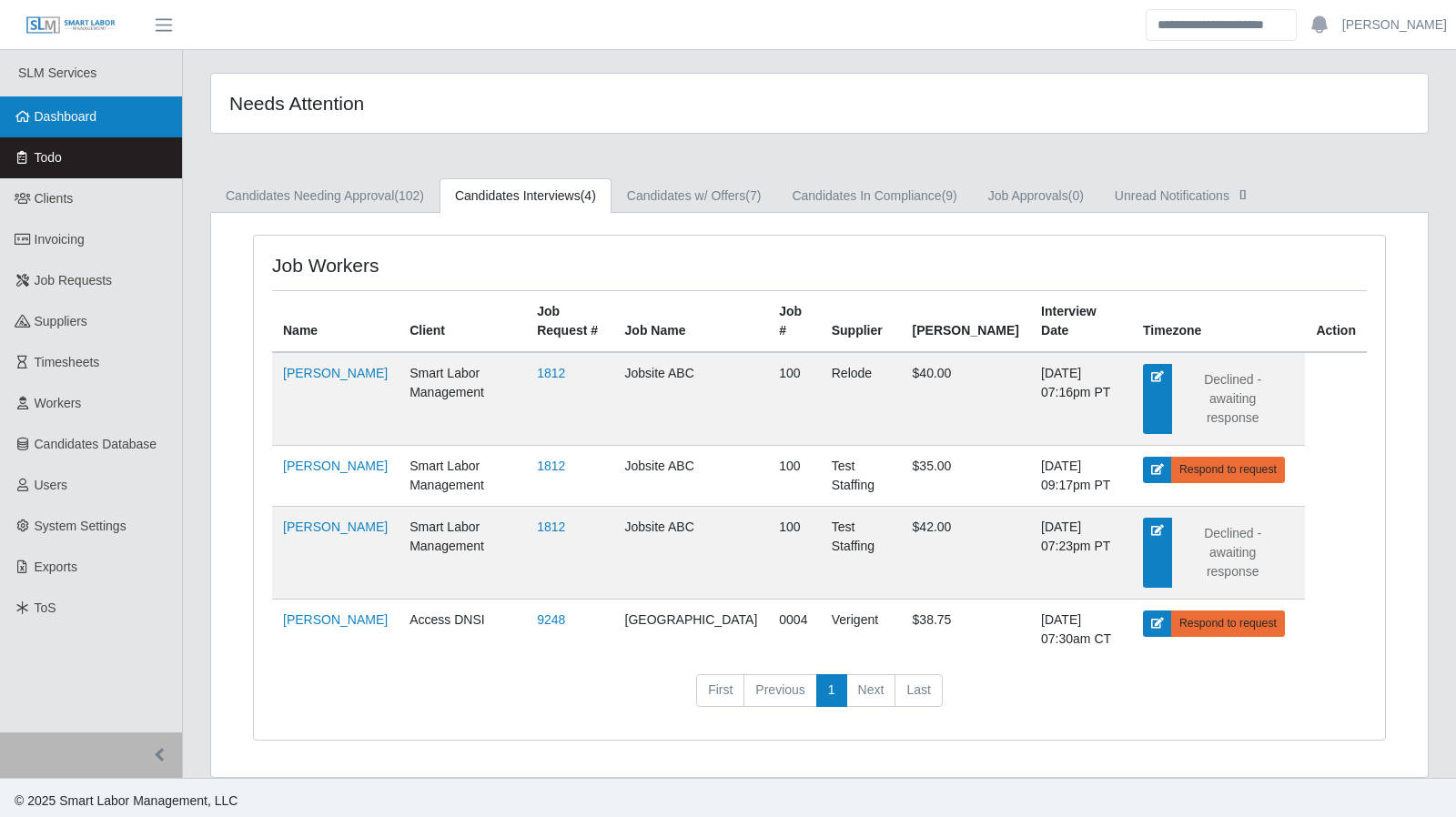
click at [76, 119] on span "Dashboard" at bounding box center [65, 116] width 62 height 15
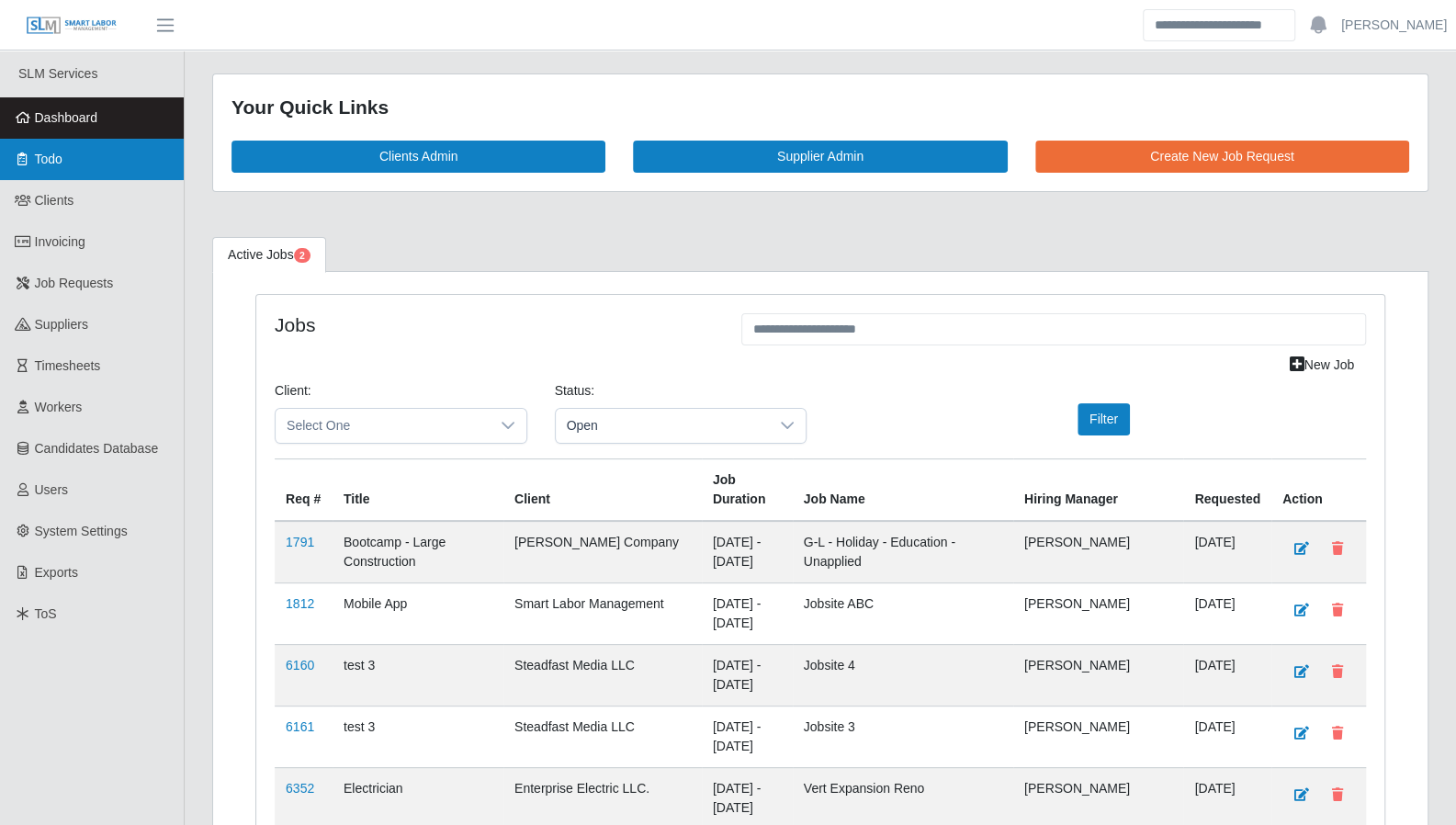
click at [127, 164] on link "Todo" at bounding box center [91, 160] width 183 height 41
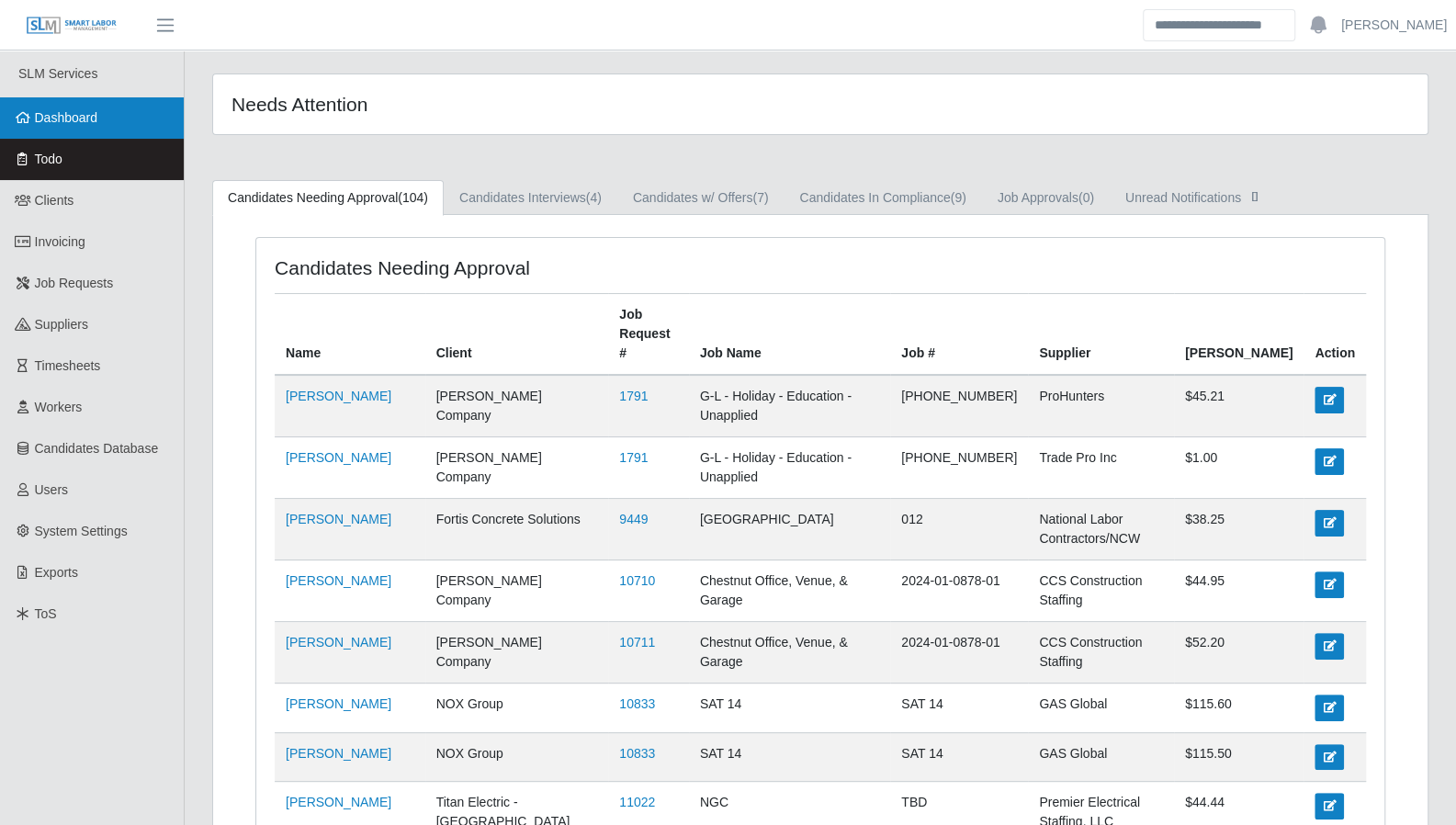
click at [64, 116] on span "Dashboard" at bounding box center [66, 117] width 63 height 15
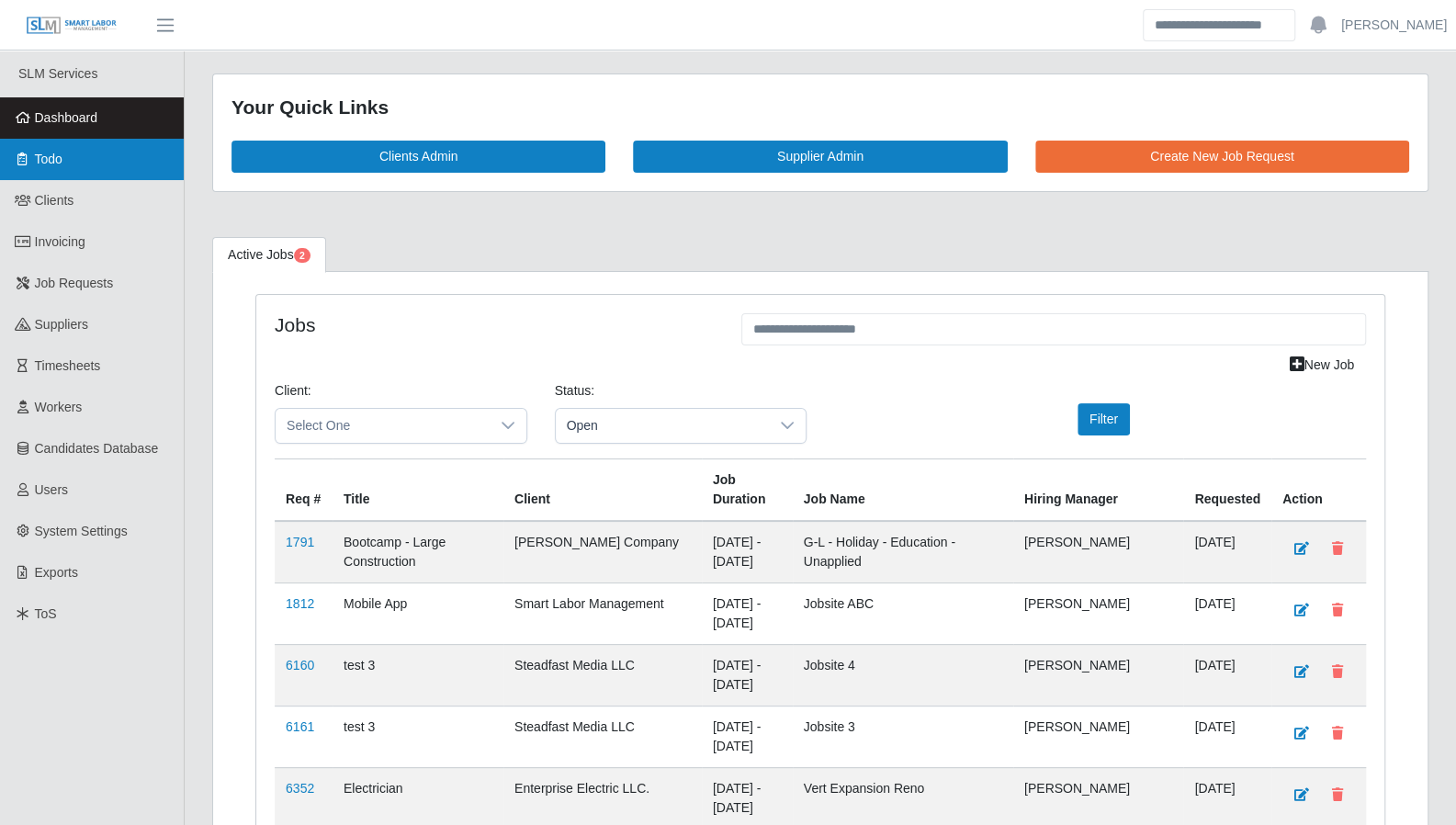
click at [91, 157] on link "Todo" at bounding box center [91, 160] width 183 height 41
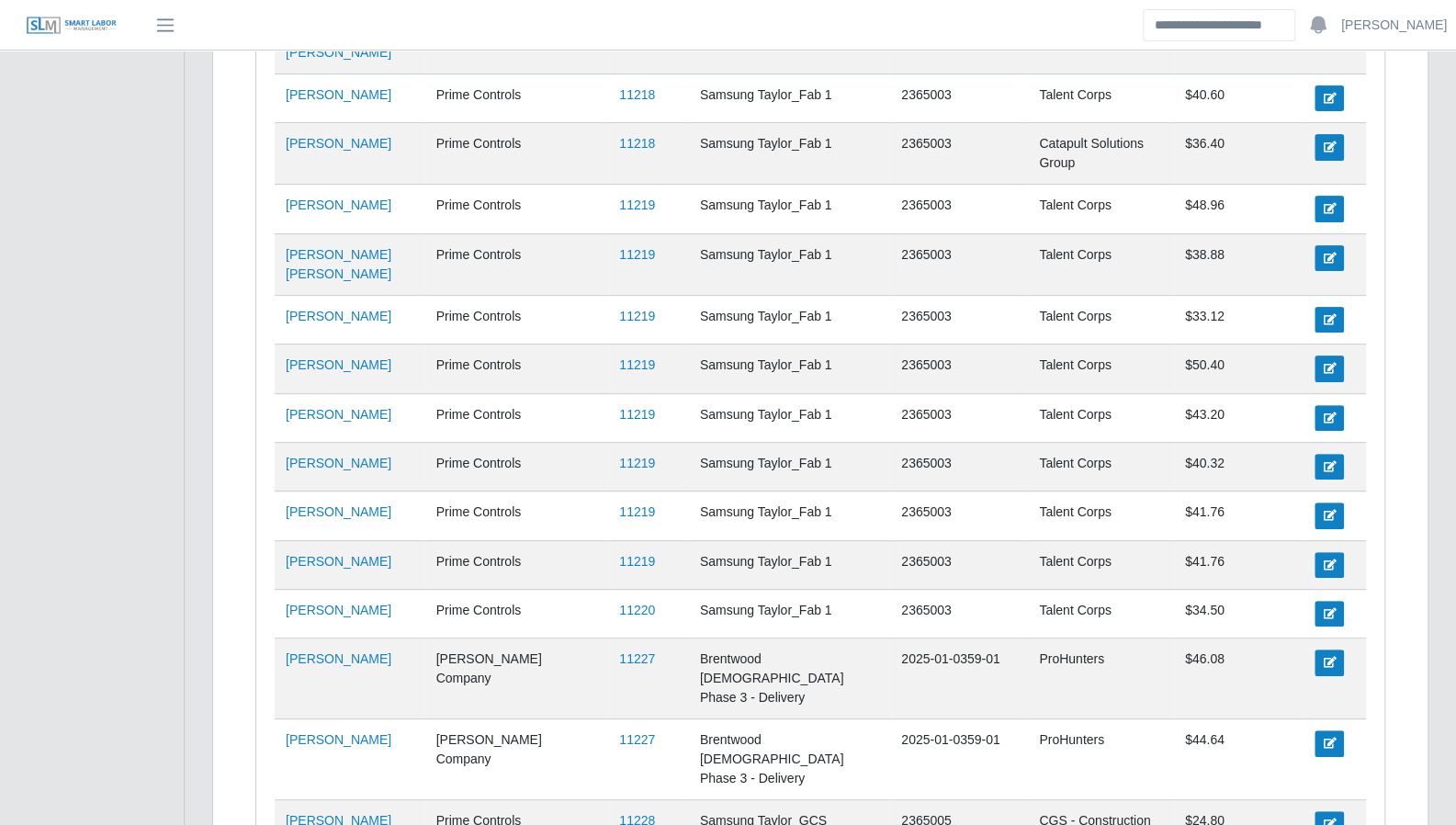
scroll to position [4974, 0]
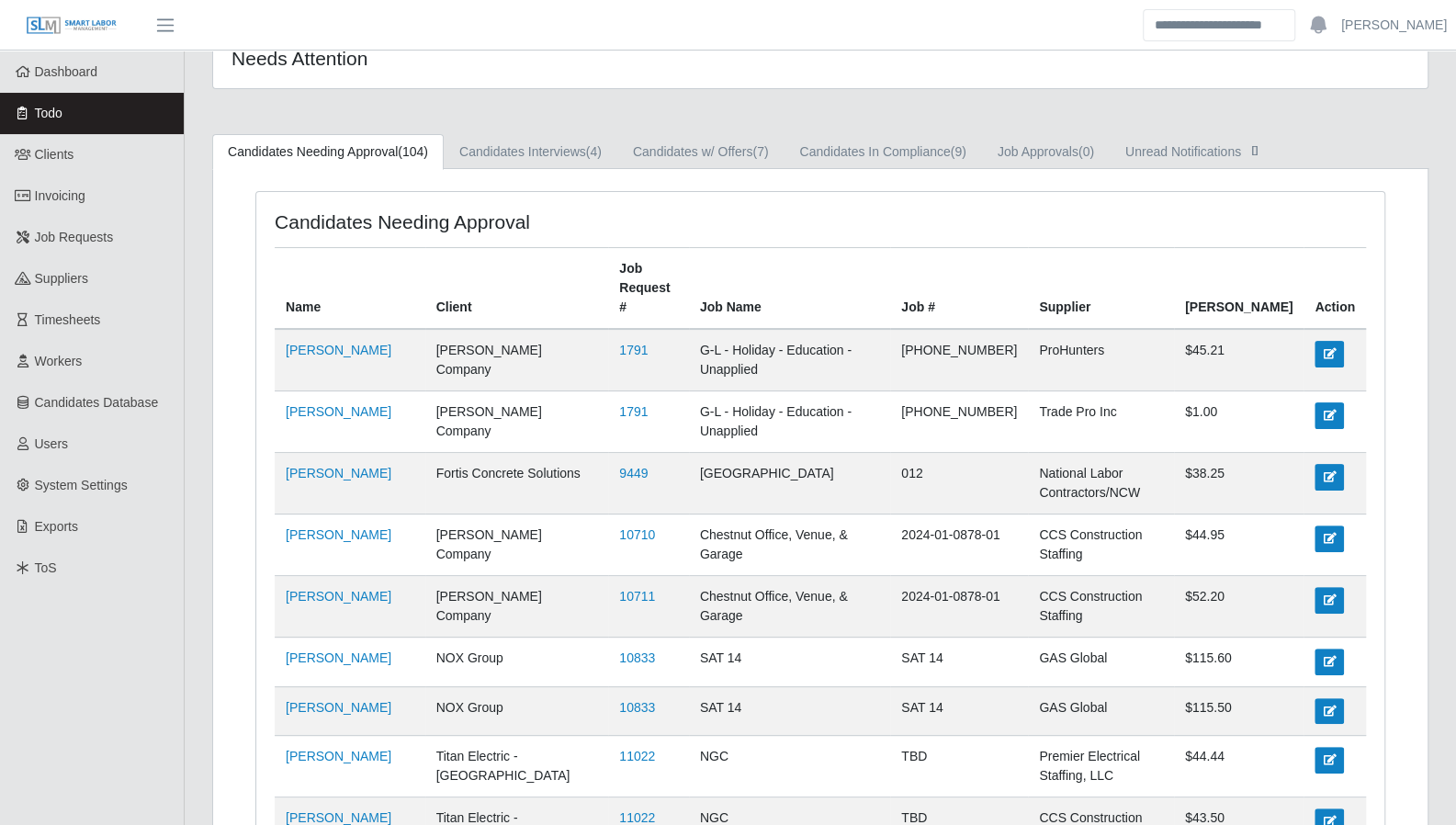
scroll to position [0, 0]
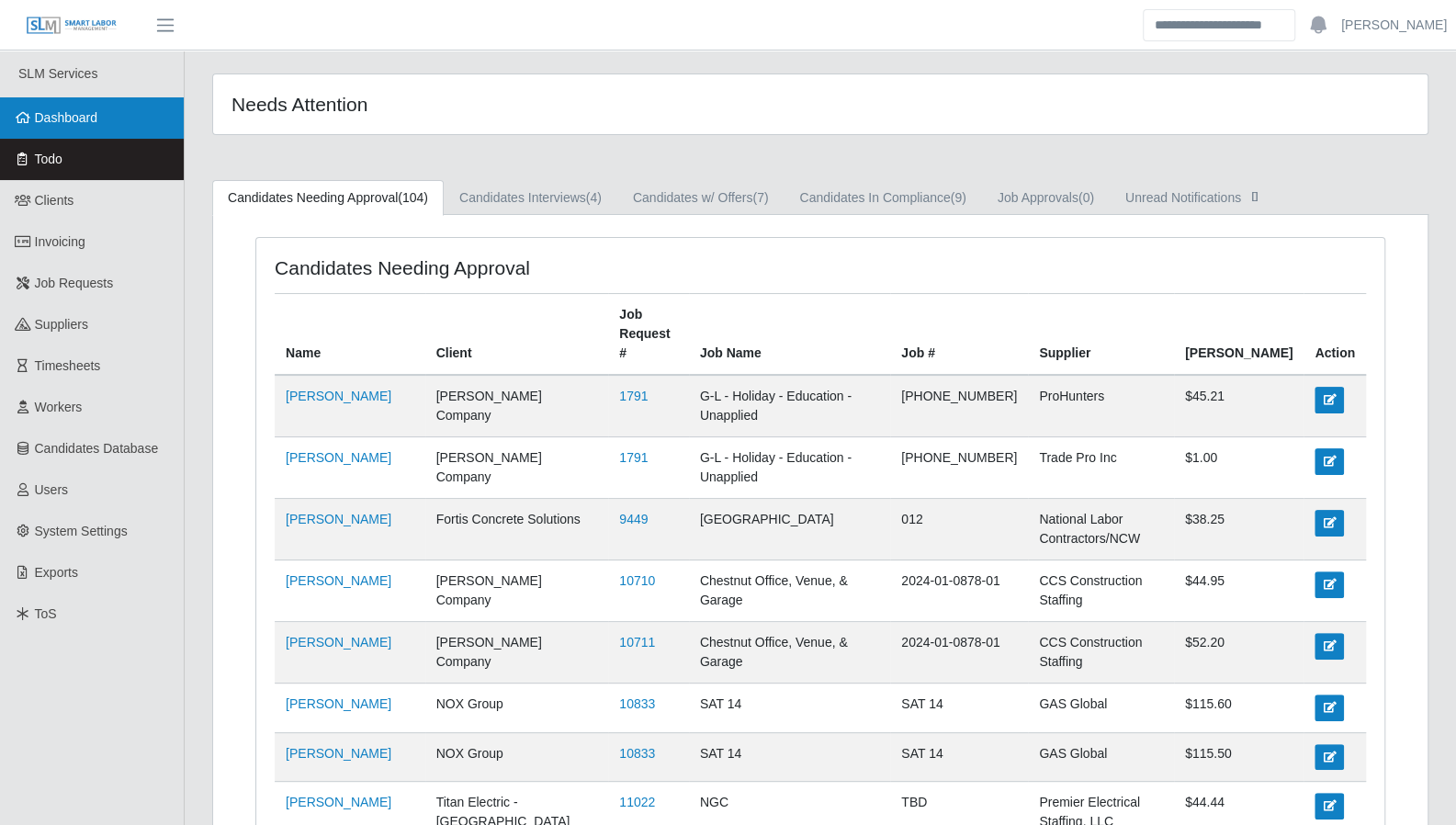
click at [78, 118] on span "Dashboard" at bounding box center [66, 117] width 63 height 15
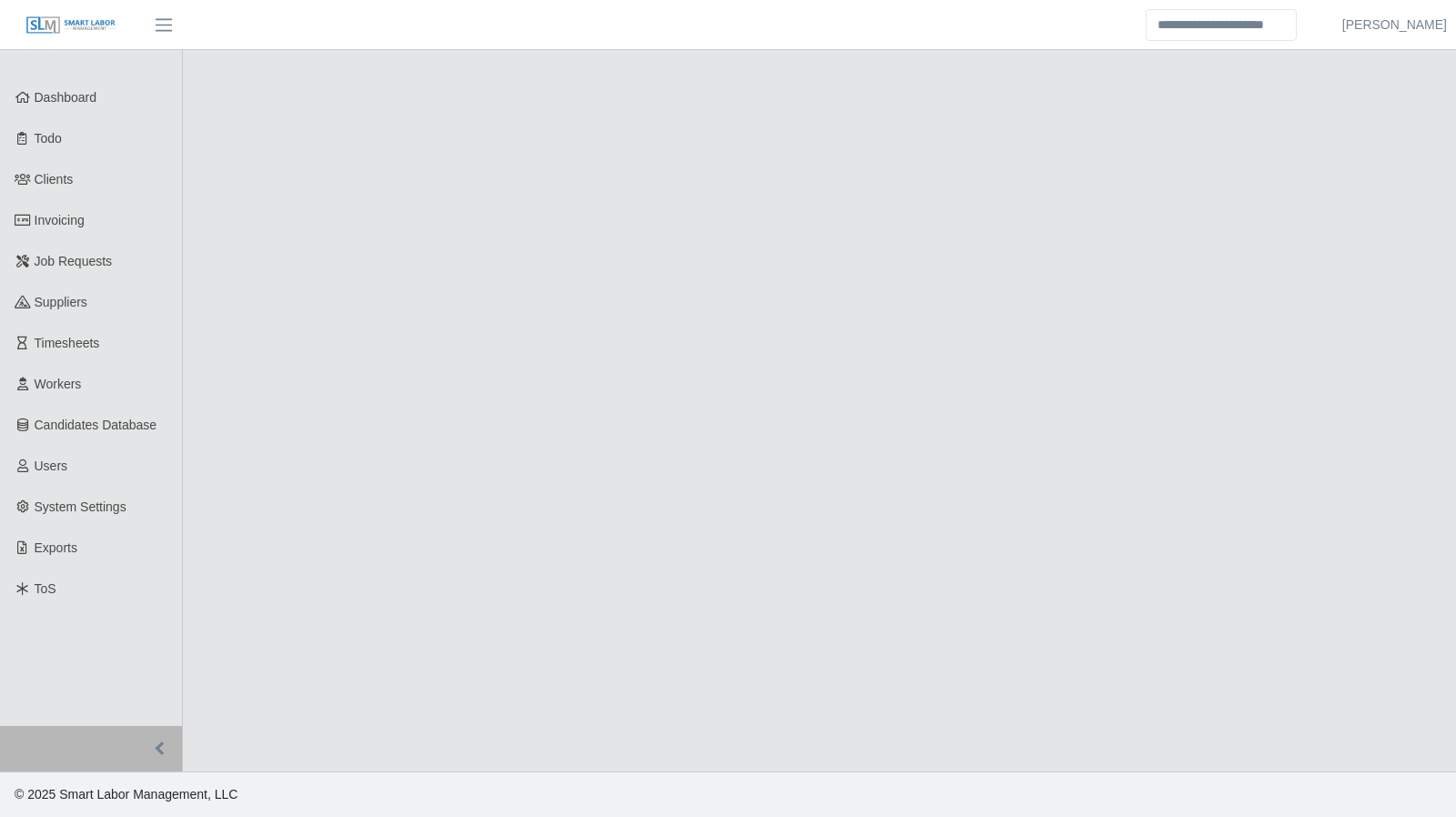
select select "****"
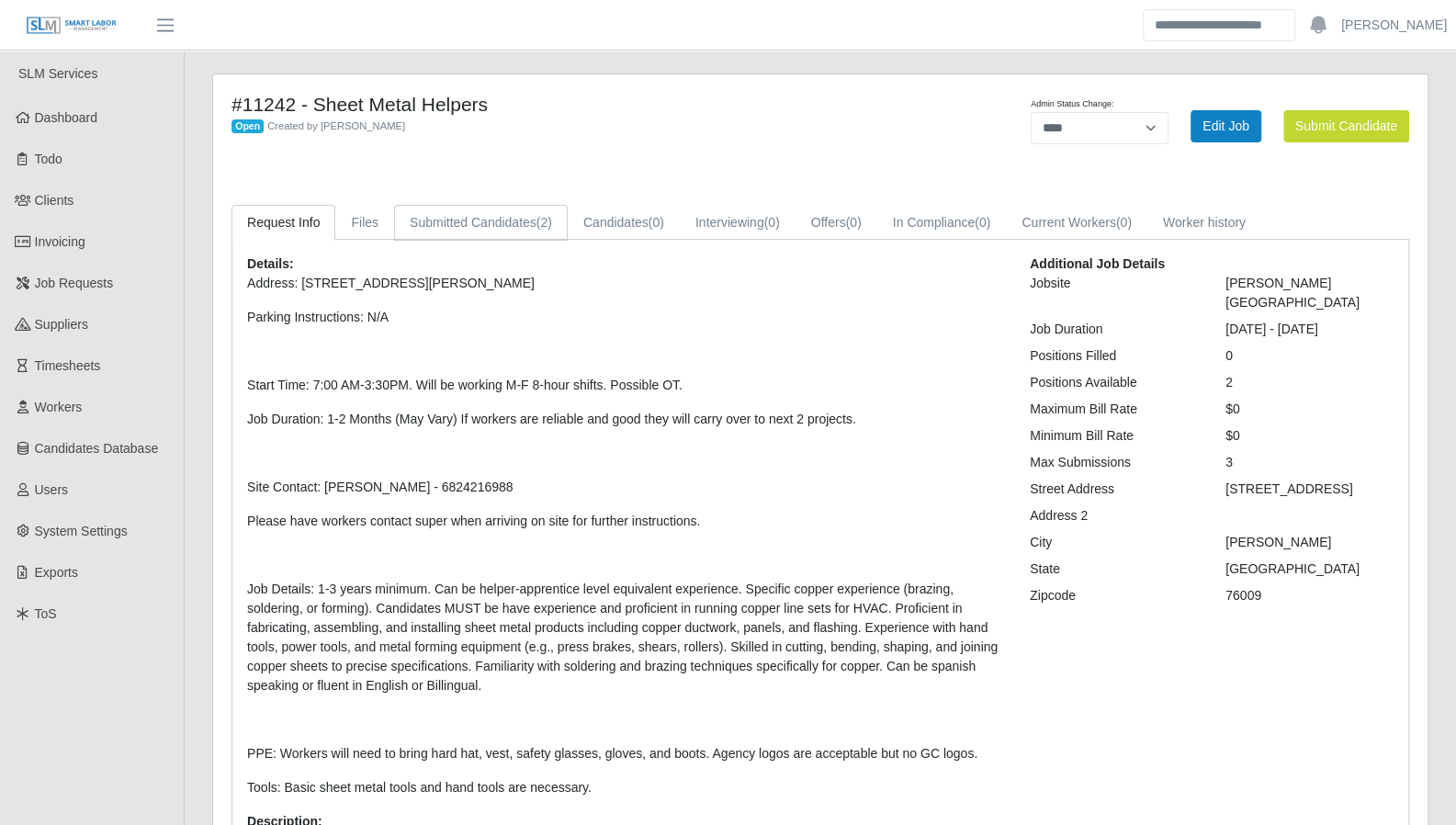
click at [503, 226] on link "Submitted Candidates (2)" at bounding box center [480, 223] width 174 height 36
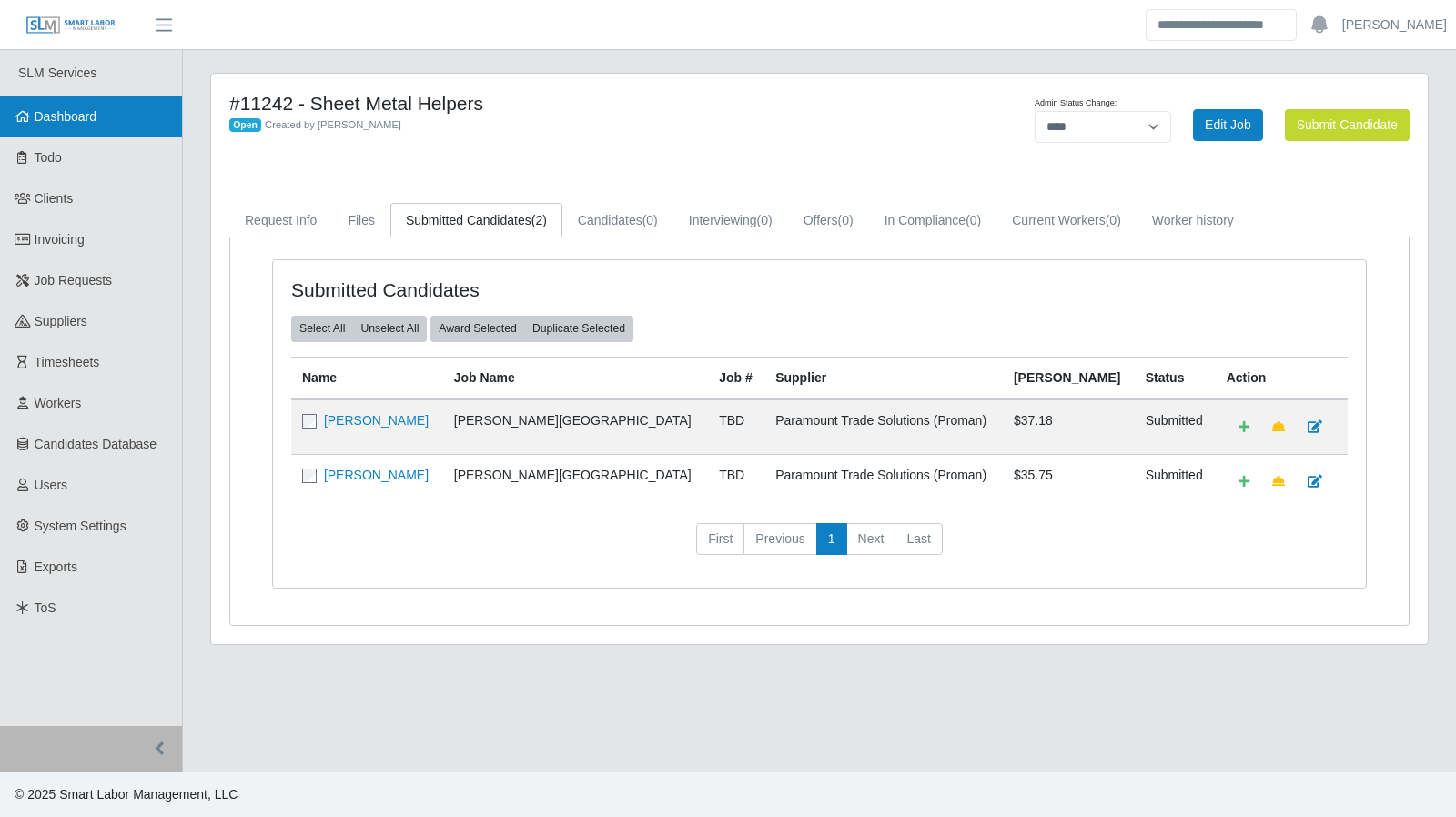
click at [136, 132] on link "Dashboard" at bounding box center [90, 117] width 182 height 41
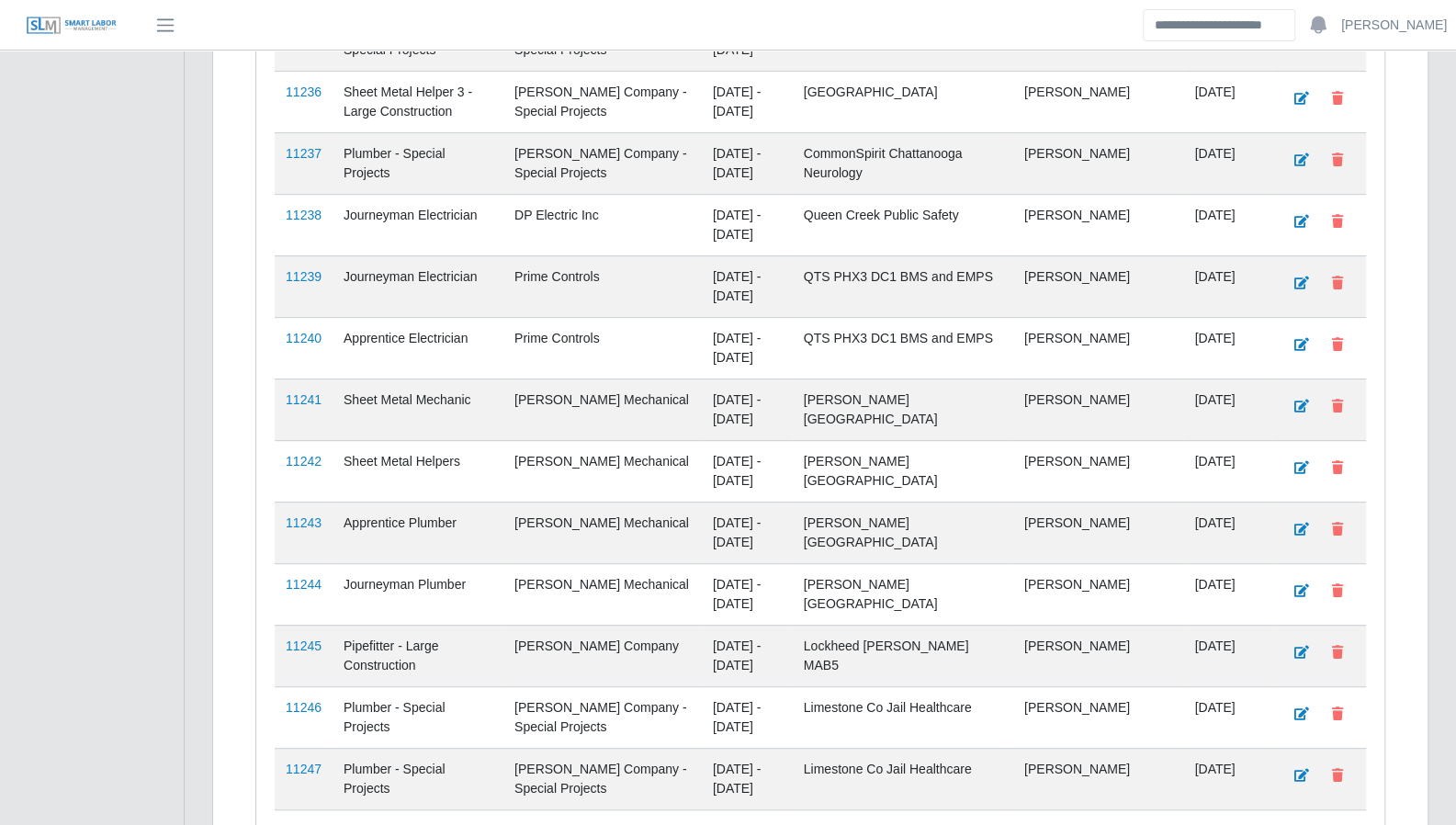
scroll to position [5039, 0]
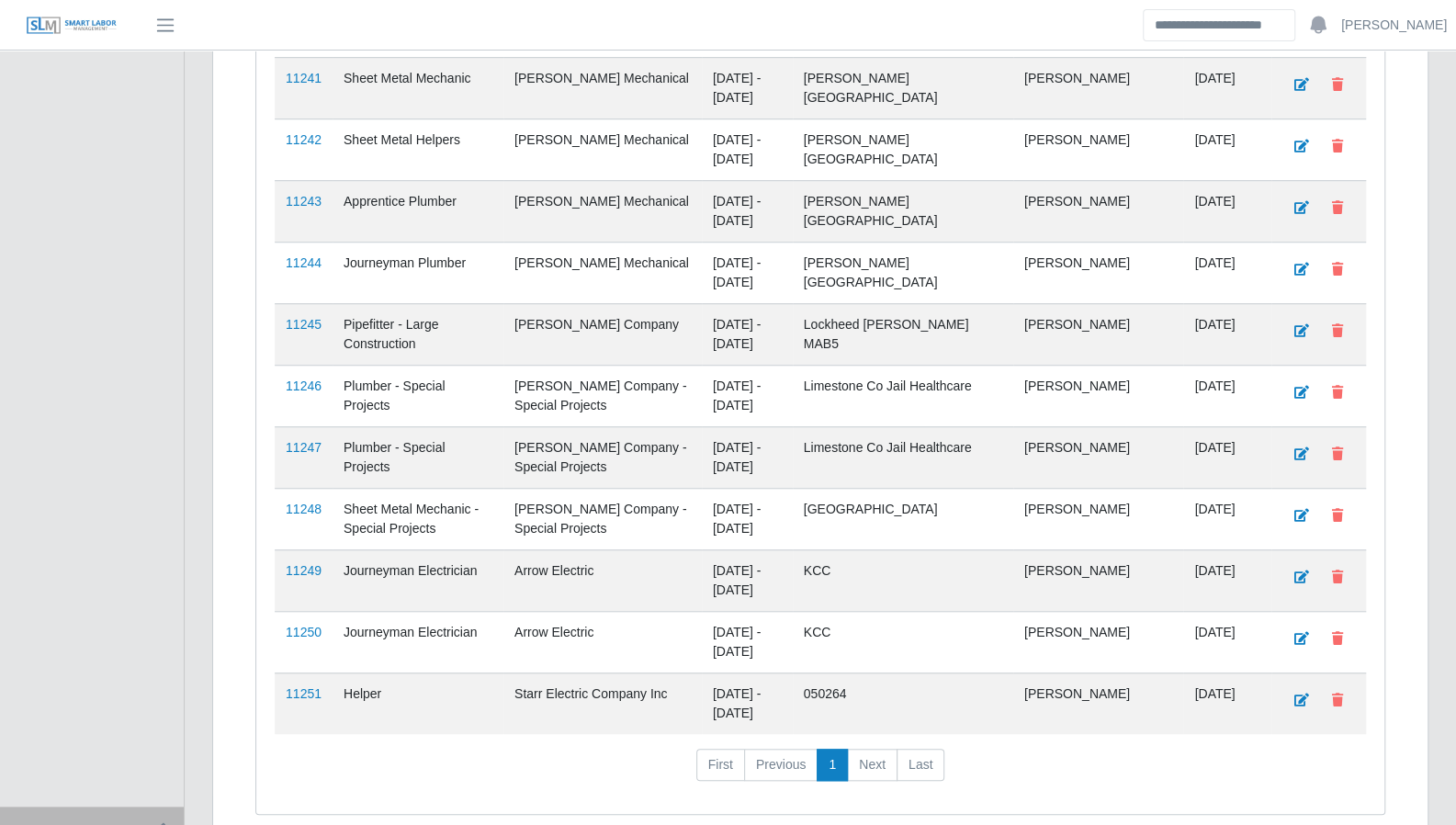
scroll to position [5039, 0]
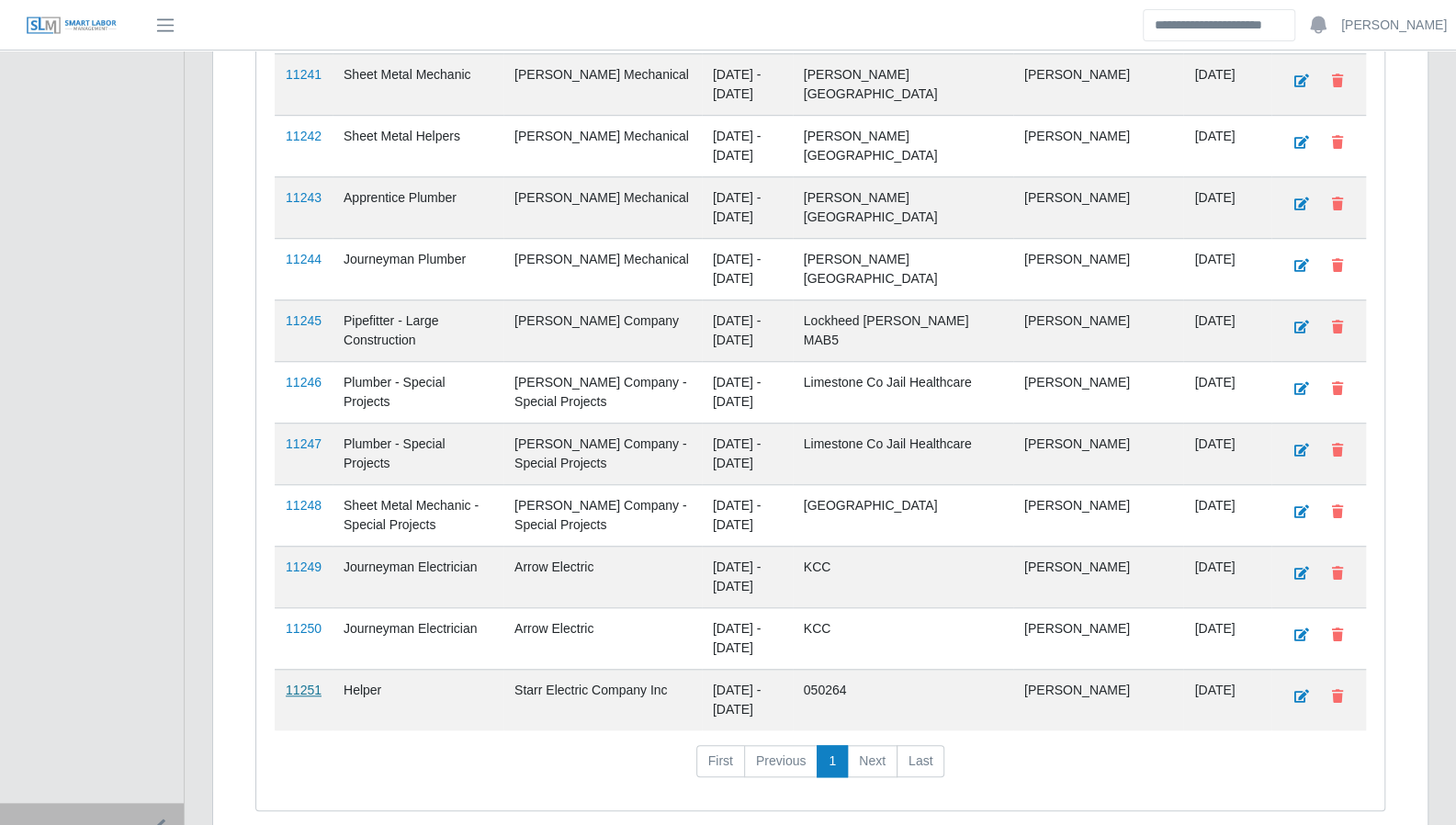
click at [306, 682] on link "11251" at bounding box center [304, 690] width 36 height 15
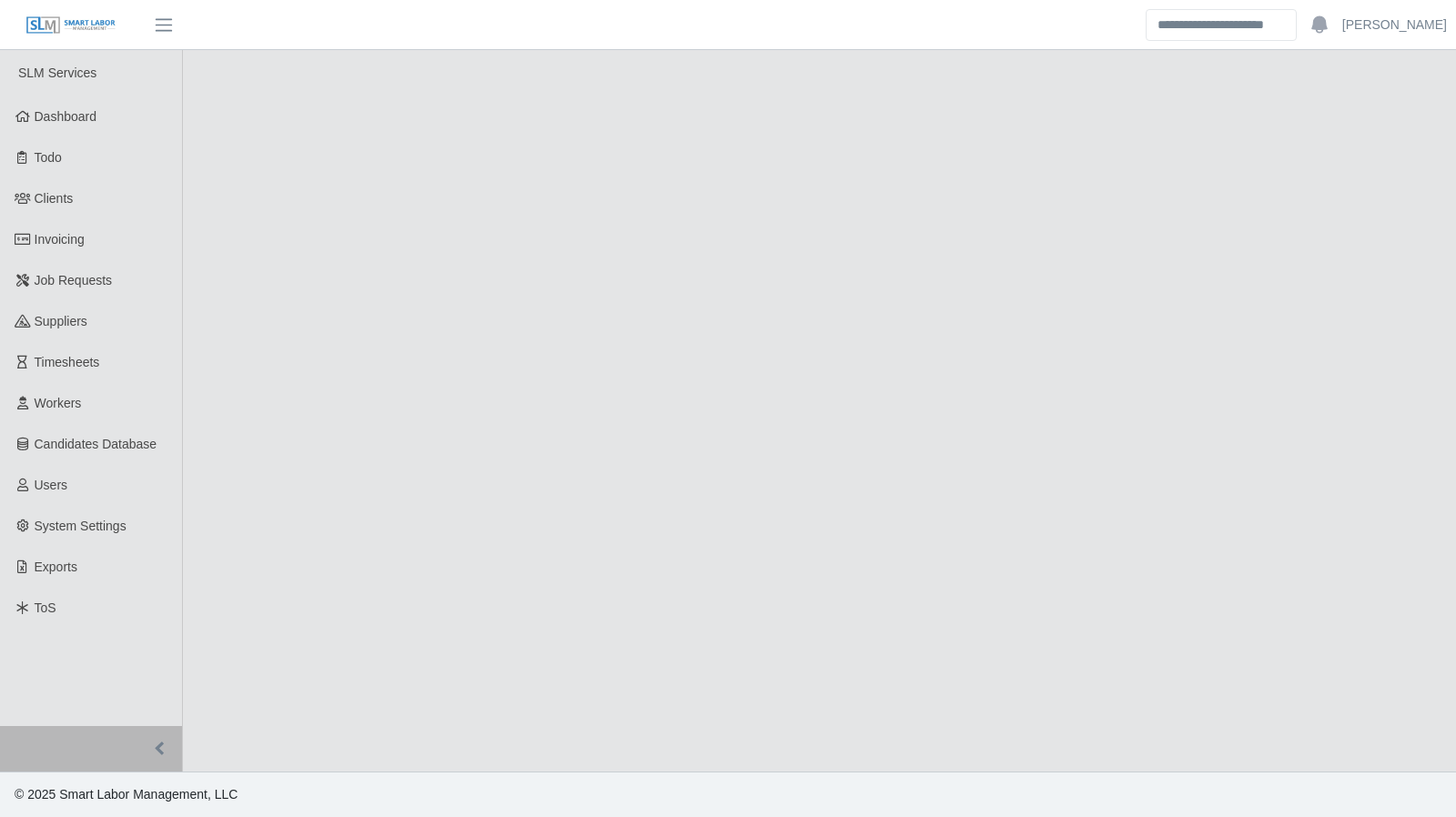
select select "****"
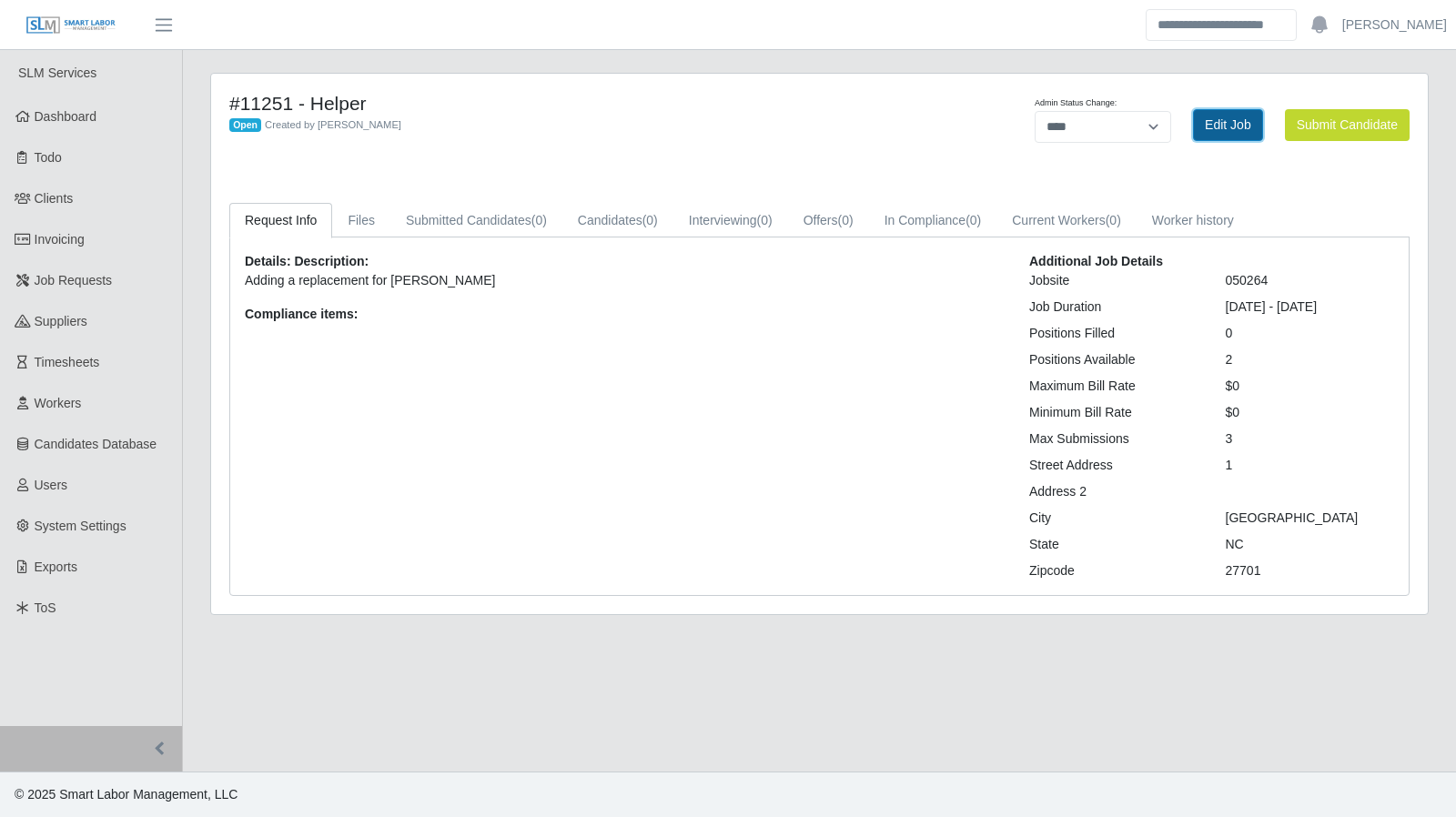
click at [1214, 125] on link "Edit Job" at bounding box center [1227, 125] width 70 height 32
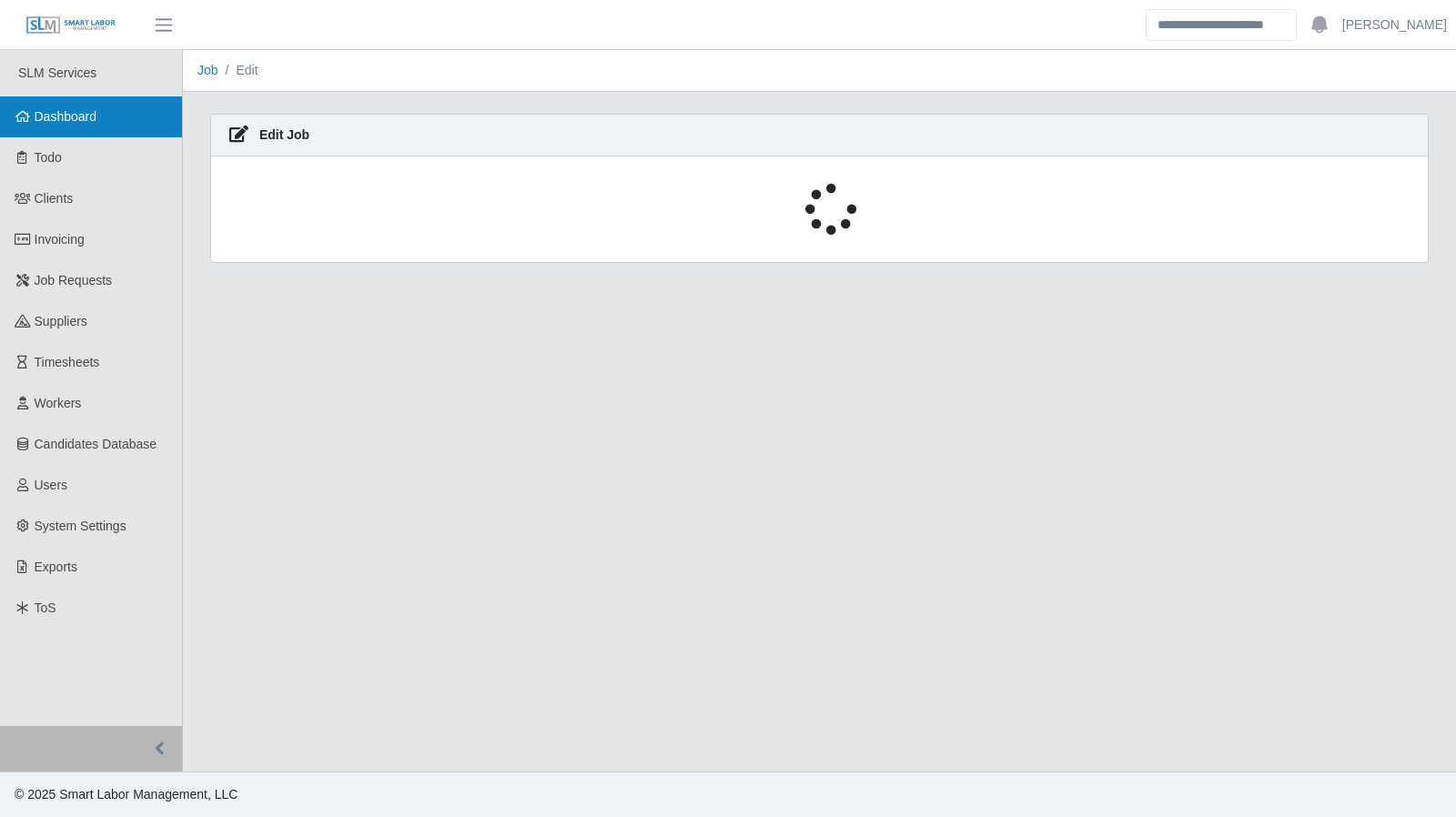
select select "****"
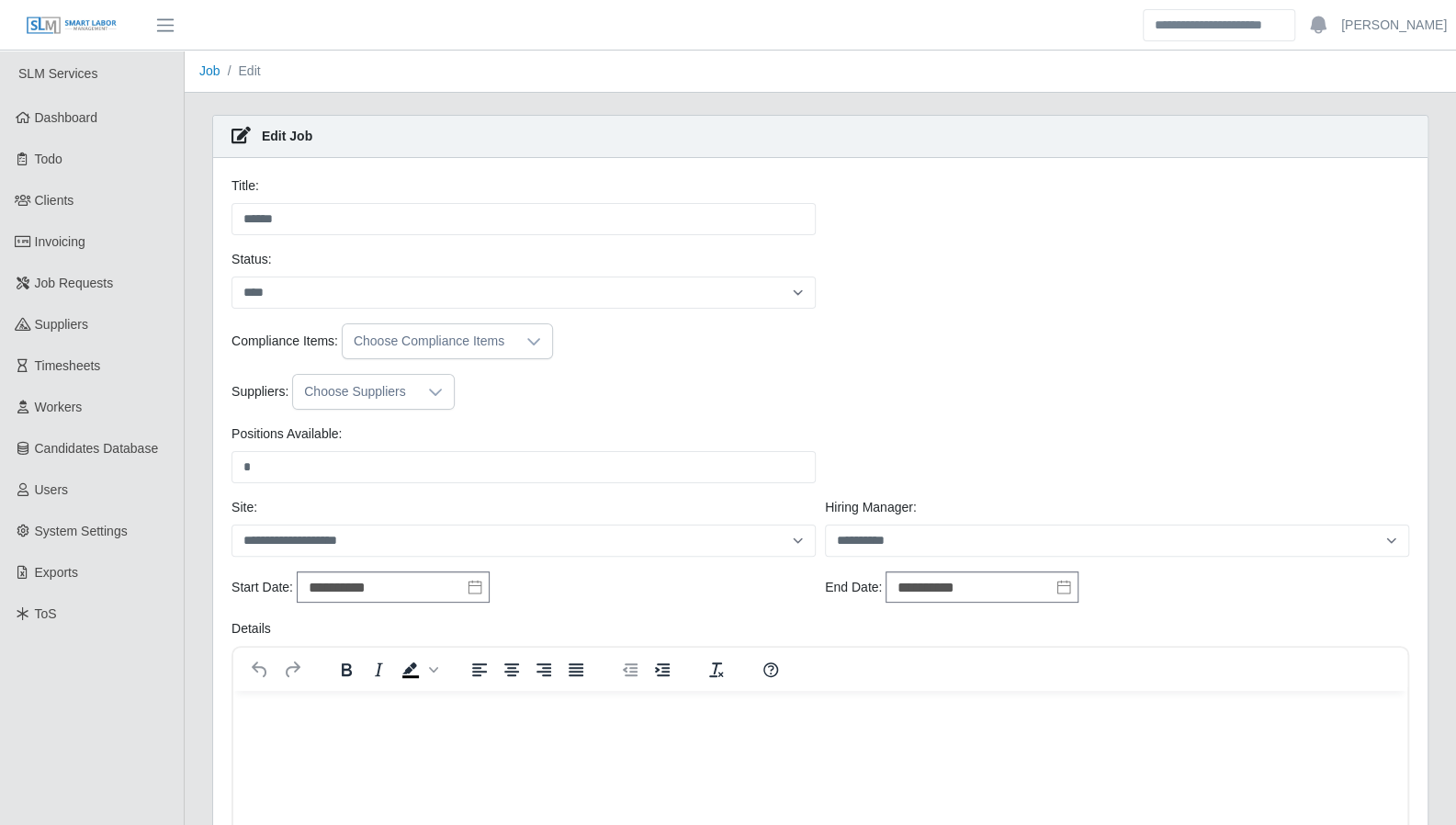
click at [418, 386] on div at bounding box center [435, 392] width 37 height 34
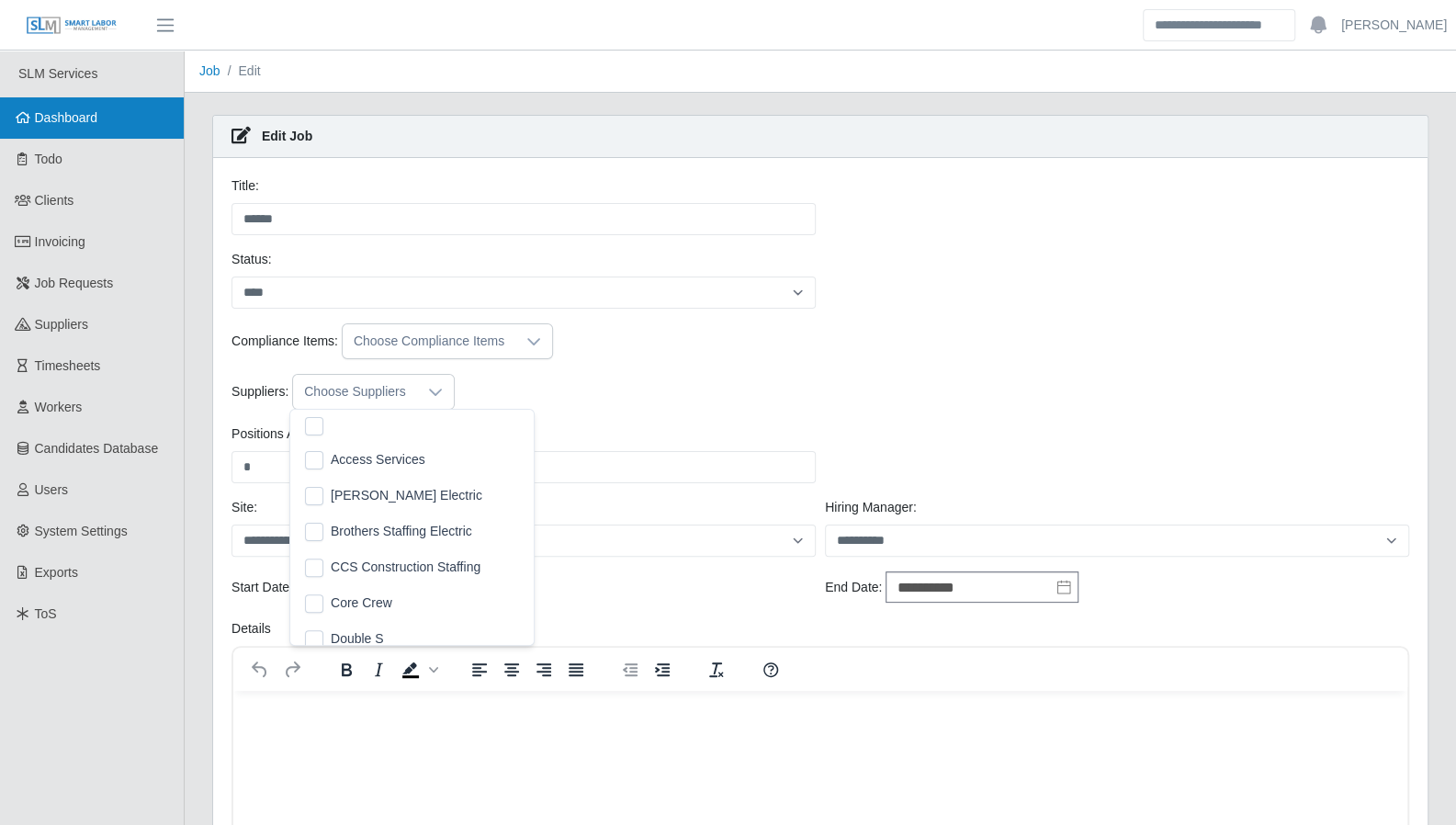
click at [77, 117] on span "Dashboard" at bounding box center [66, 117] width 63 height 15
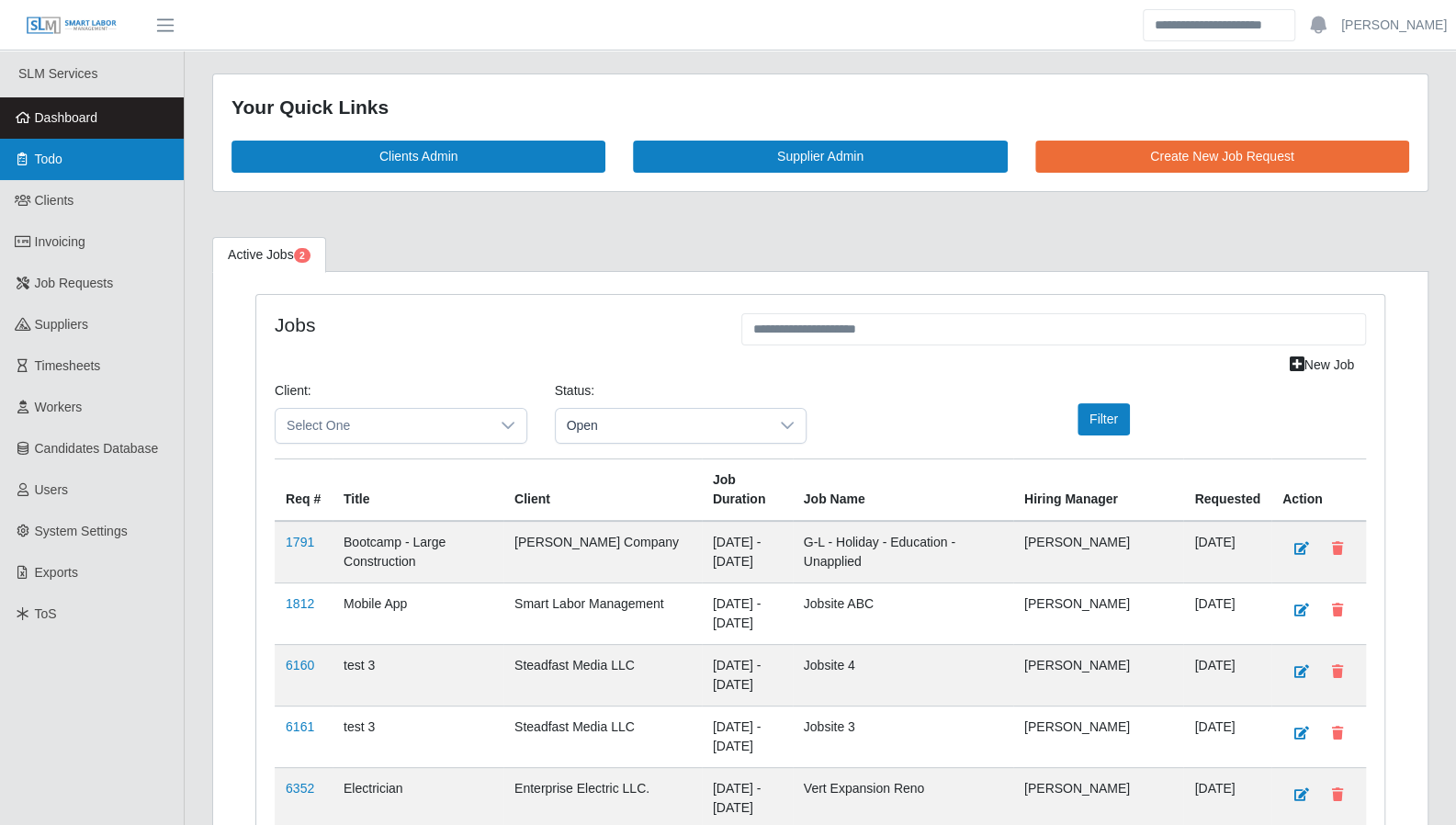
click at [61, 158] on span "Todo" at bounding box center [48, 159] width 27 height 15
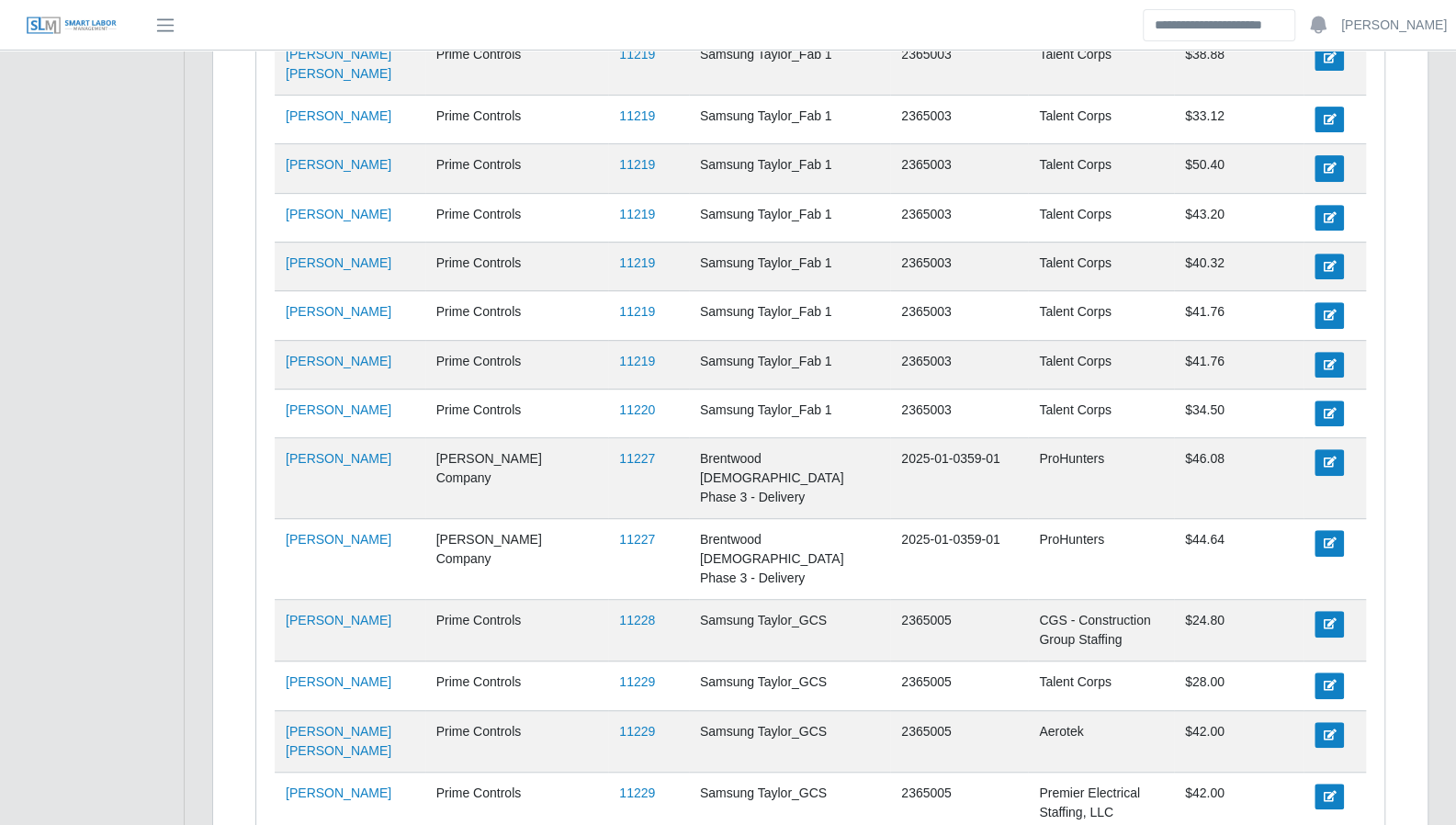
scroll to position [4974, 0]
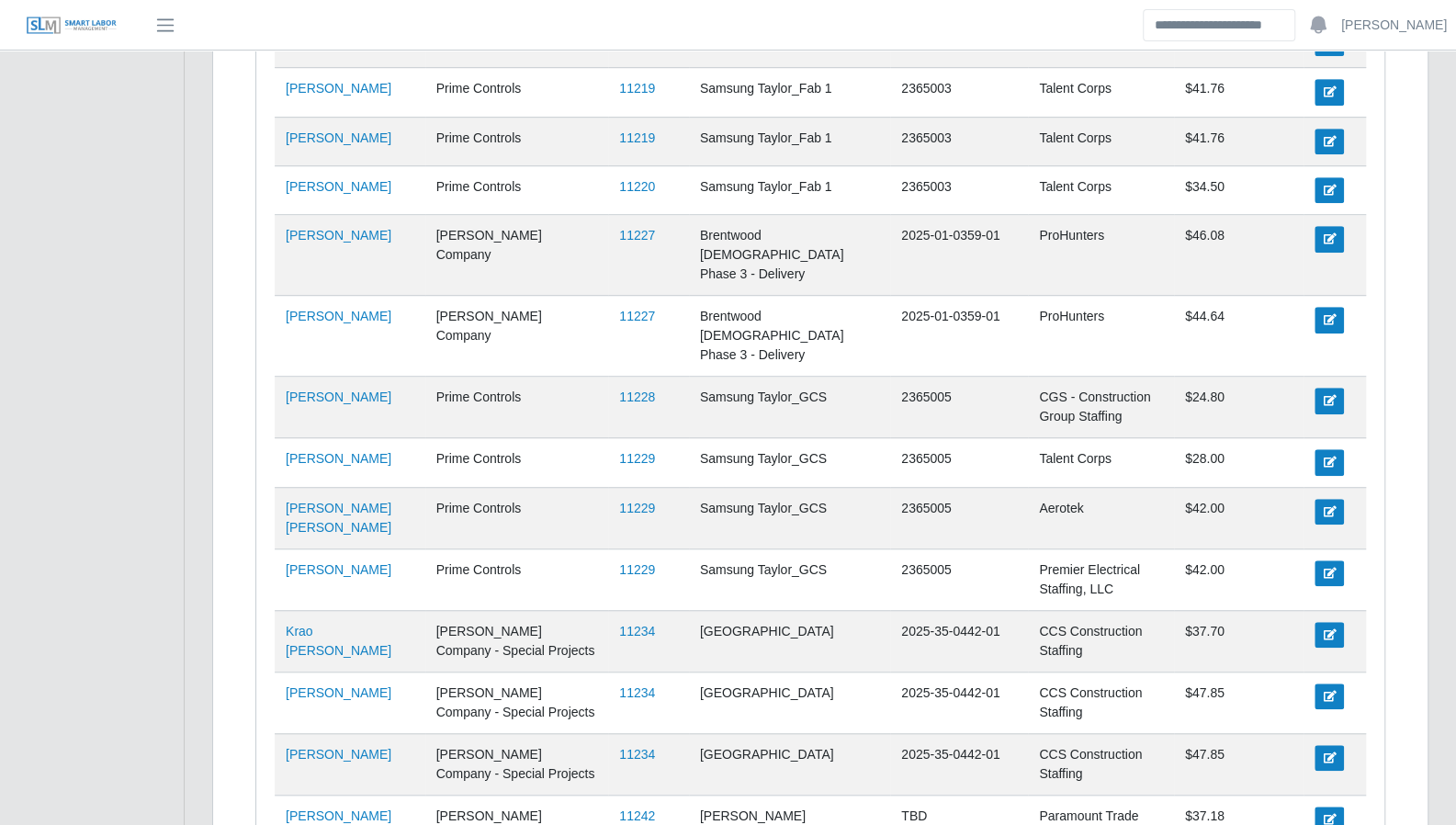
drag, startPoint x: 650, startPoint y: 625, endPoint x: 621, endPoint y: 620, distance: 29.4
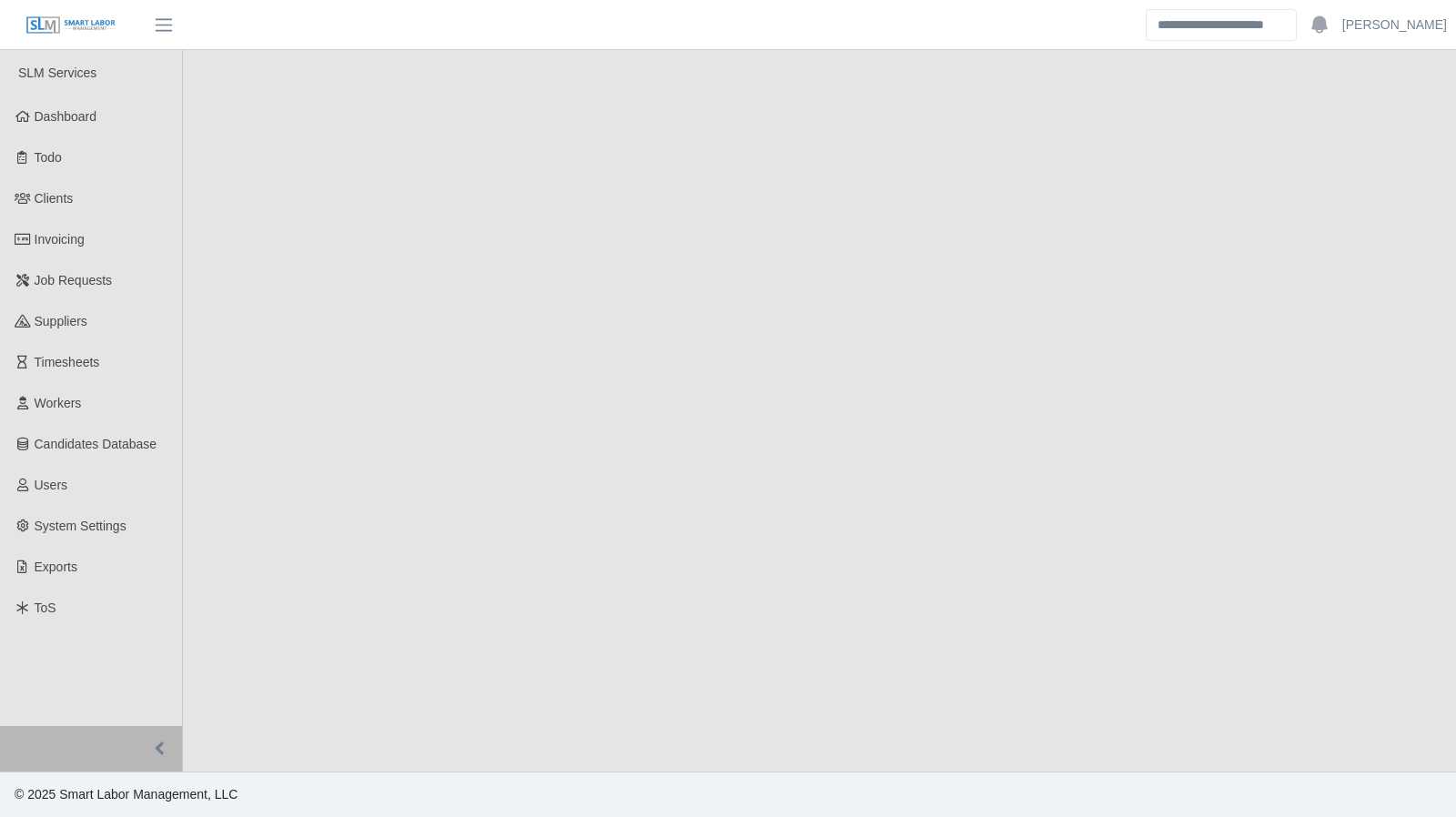
select select "****"
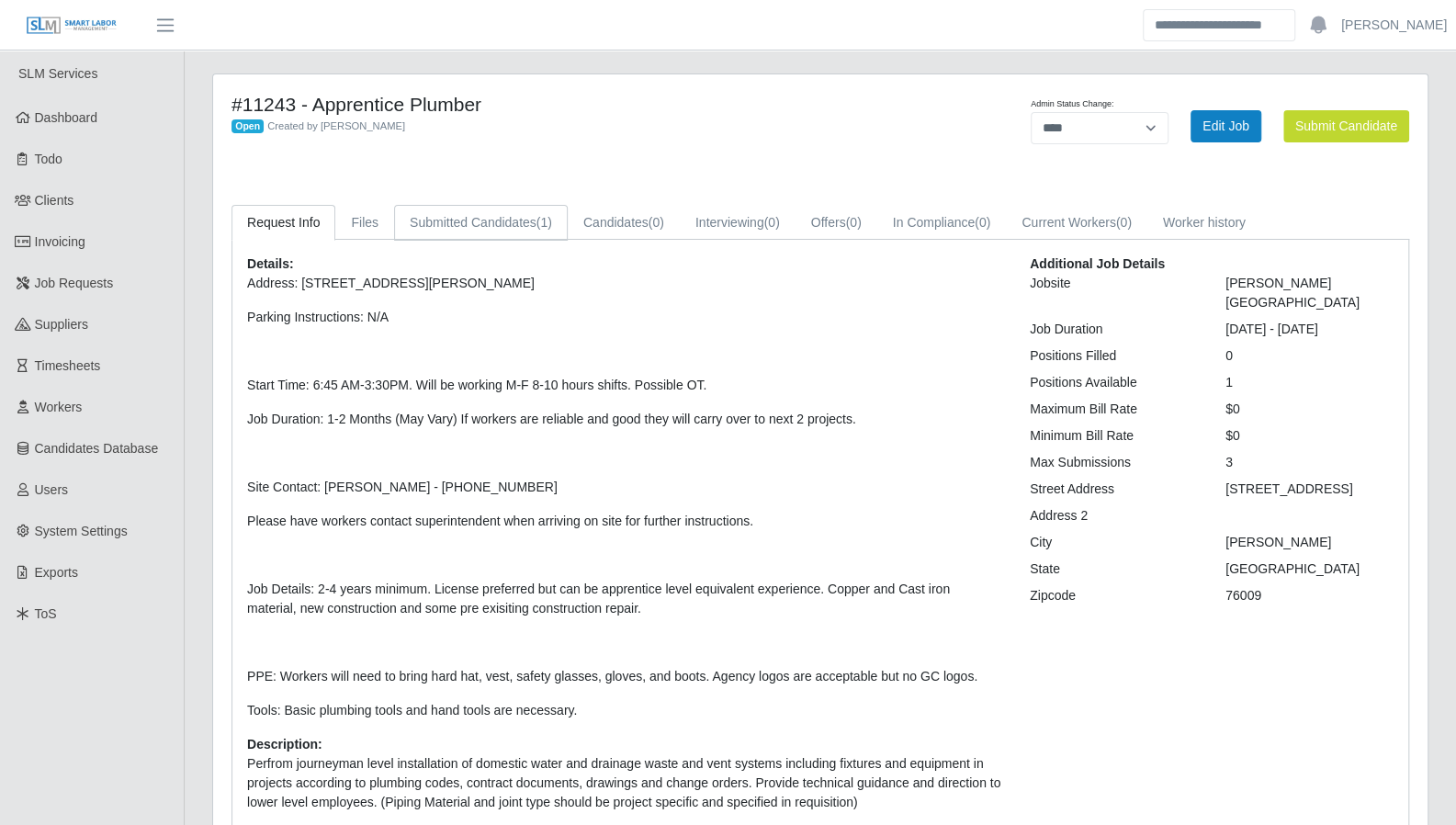
click at [522, 229] on link "Submitted Candidates (1)" at bounding box center [480, 223] width 174 height 36
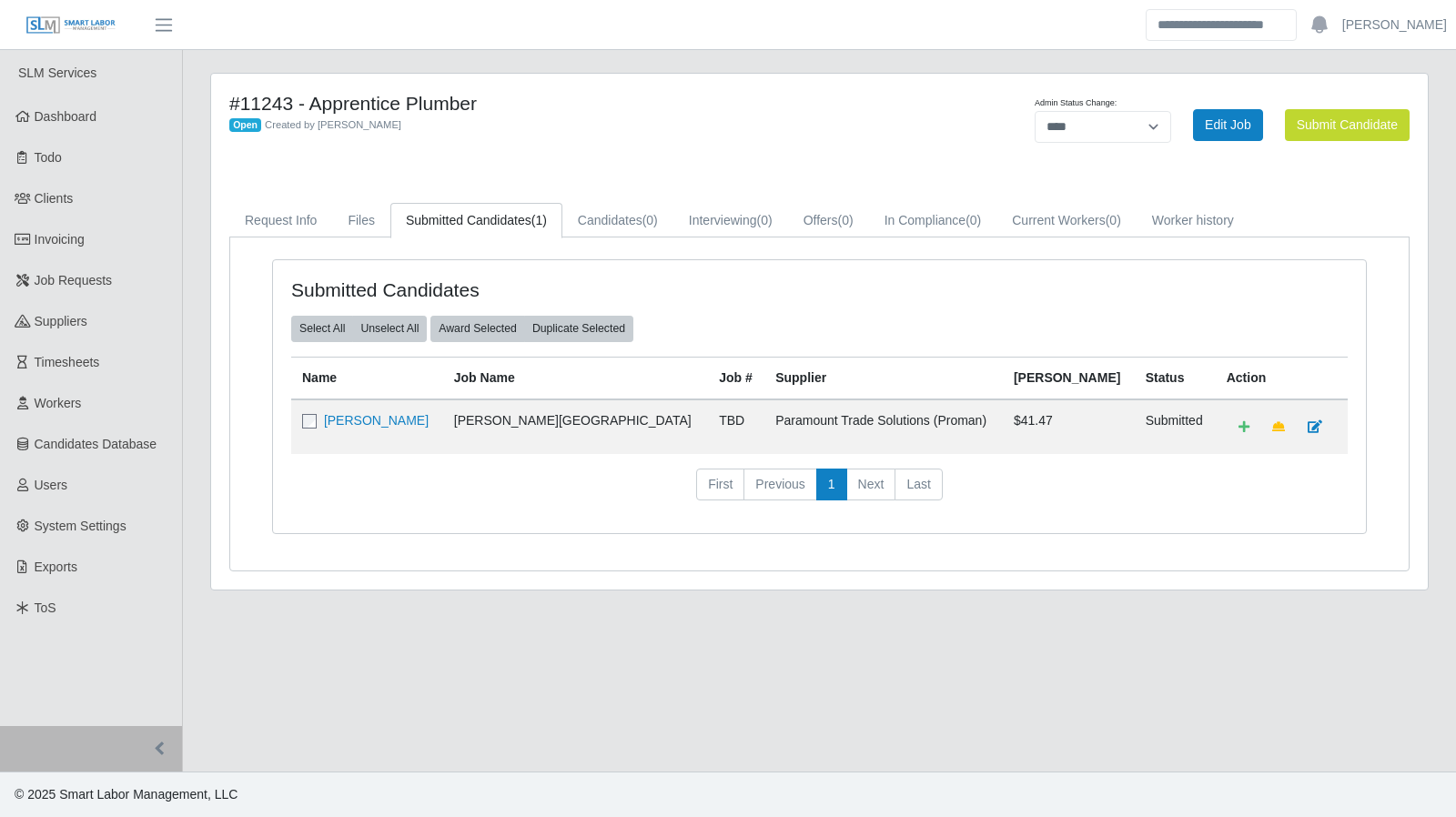
click at [389, 426] on td "[PERSON_NAME]" at bounding box center [367, 426] width 152 height 55
click at [387, 419] on link "[PERSON_NAME]" at bounding box center [376, 421] width 104 height 15
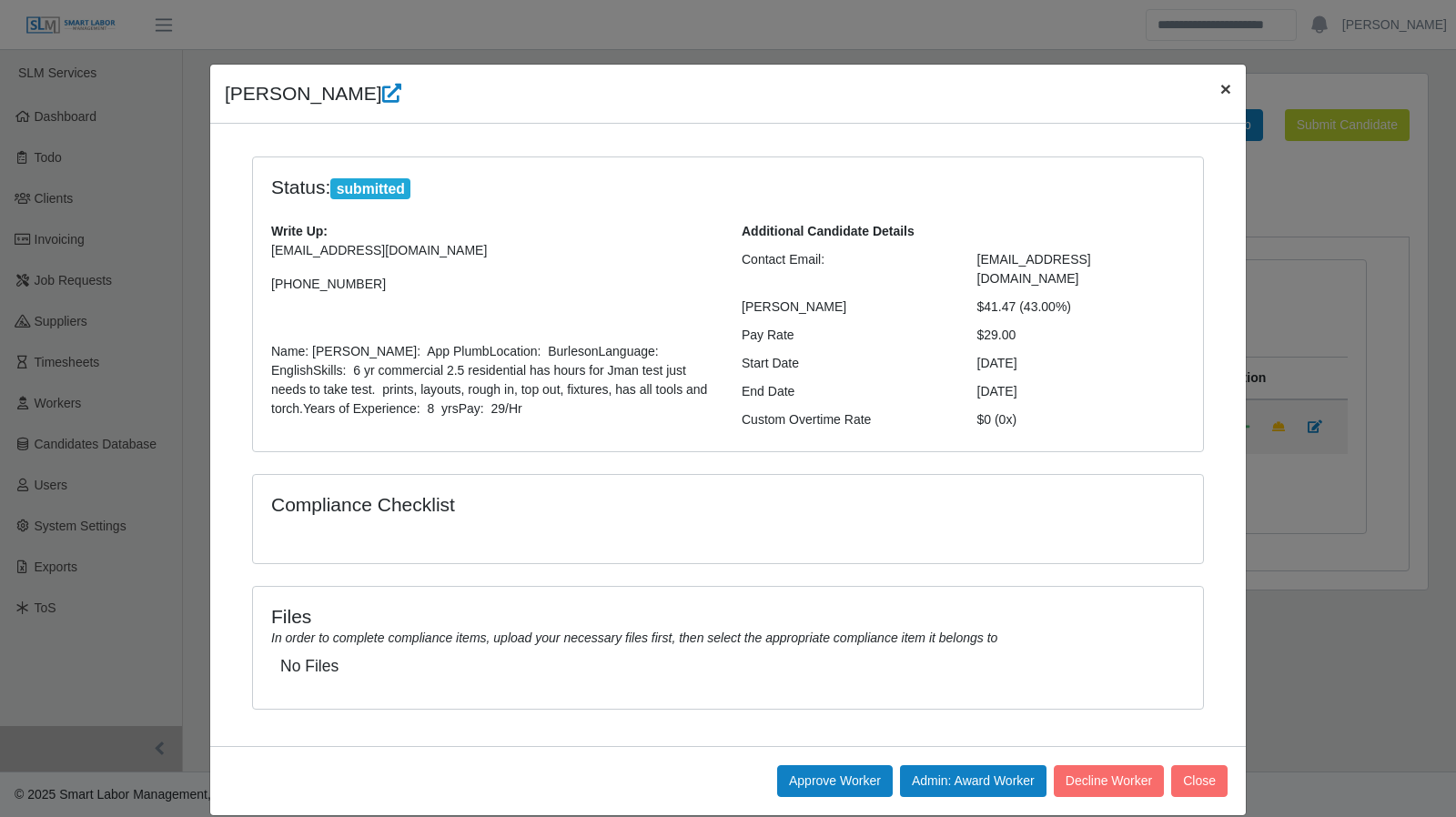
click at [1220, 87] on span "×" at bounding box center [1226, 88] width 11 height 20
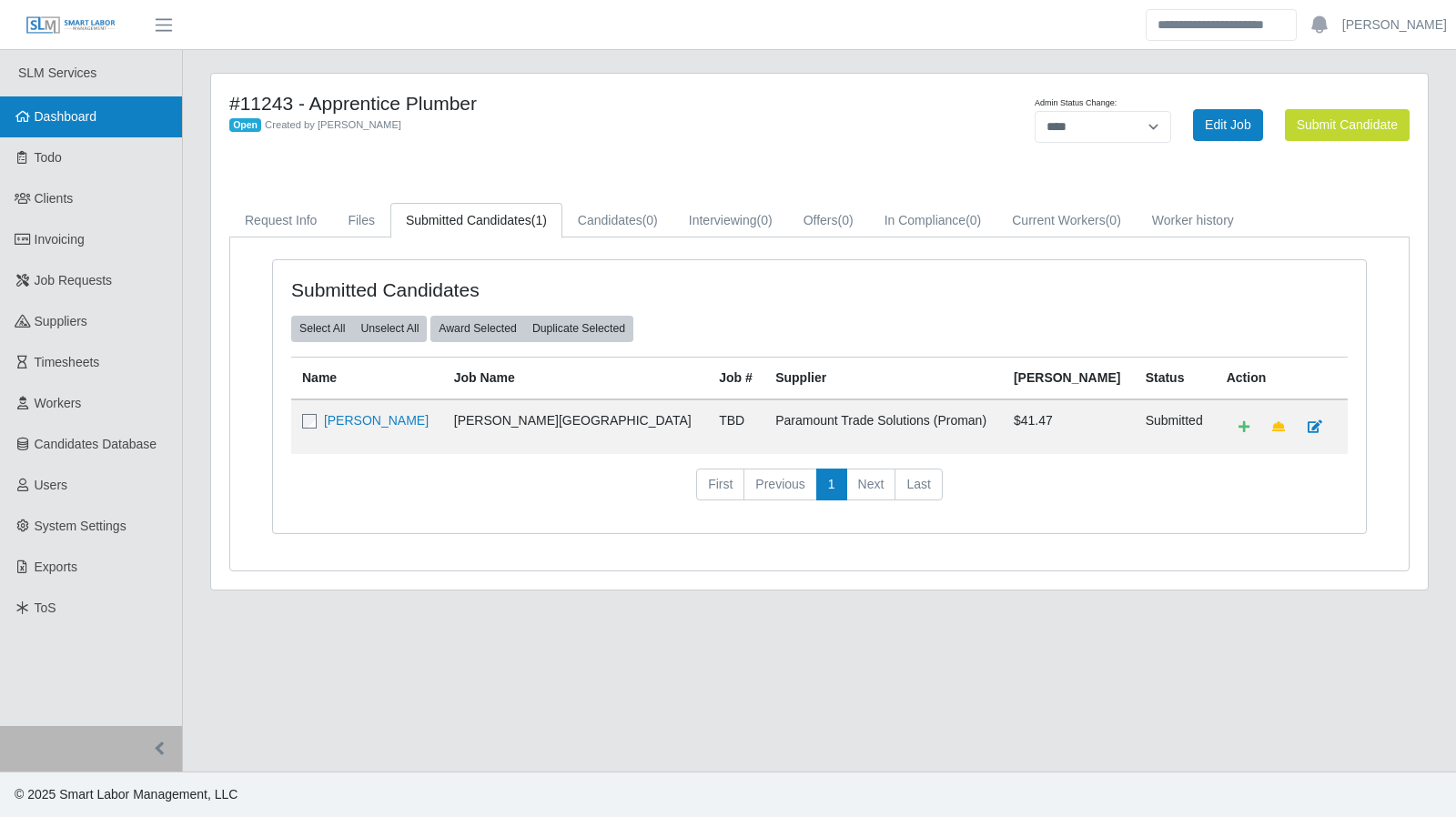
click at [97, 121] on span "Dashboard" at bounding box center [65, 116] width 62 height 15
